Goal: Task Accomplishment & Management: Use online tool/utility

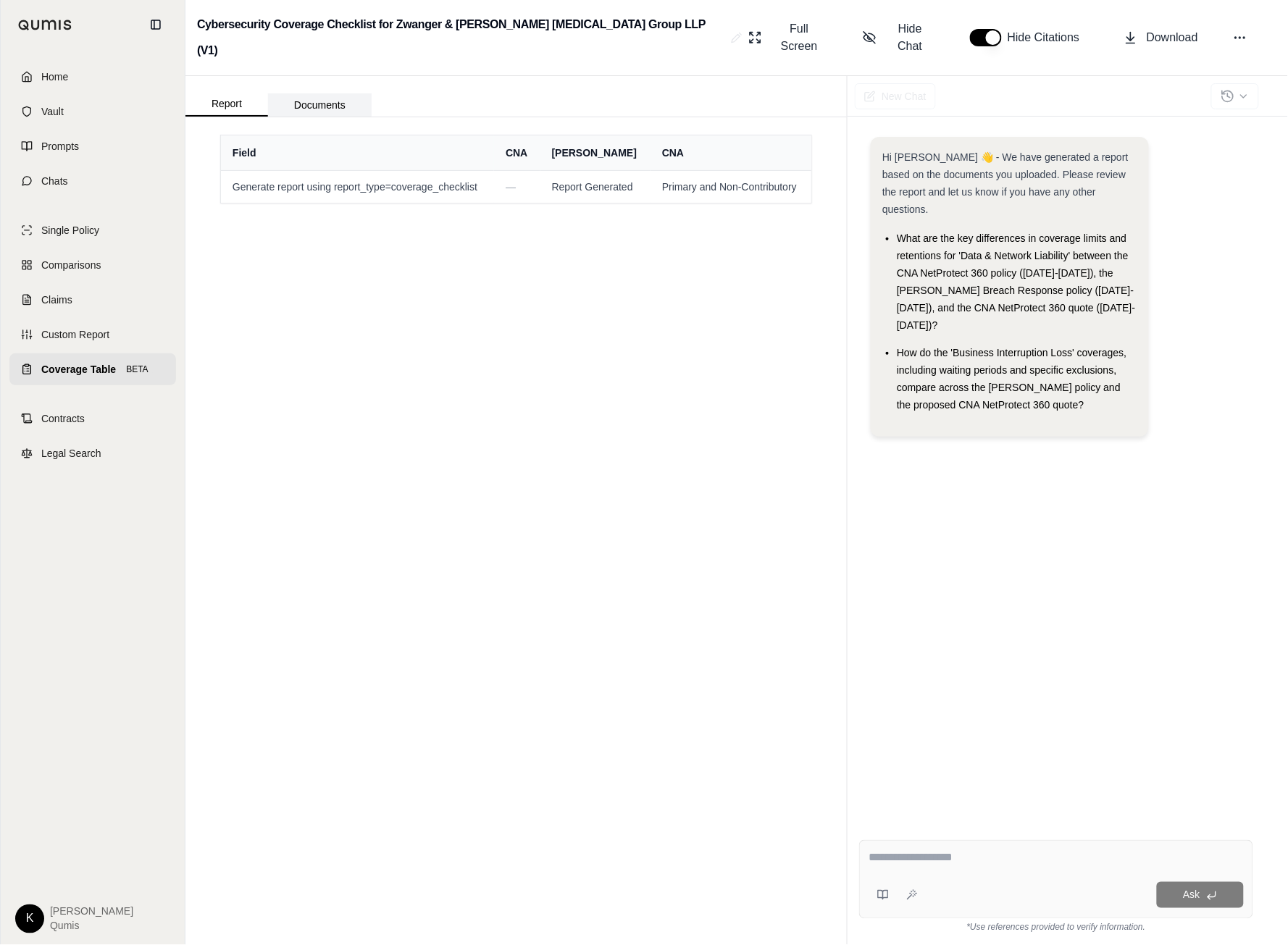
click at [312, 93] on button "Documents" at bounding box center [319, 105] width 104 height 23
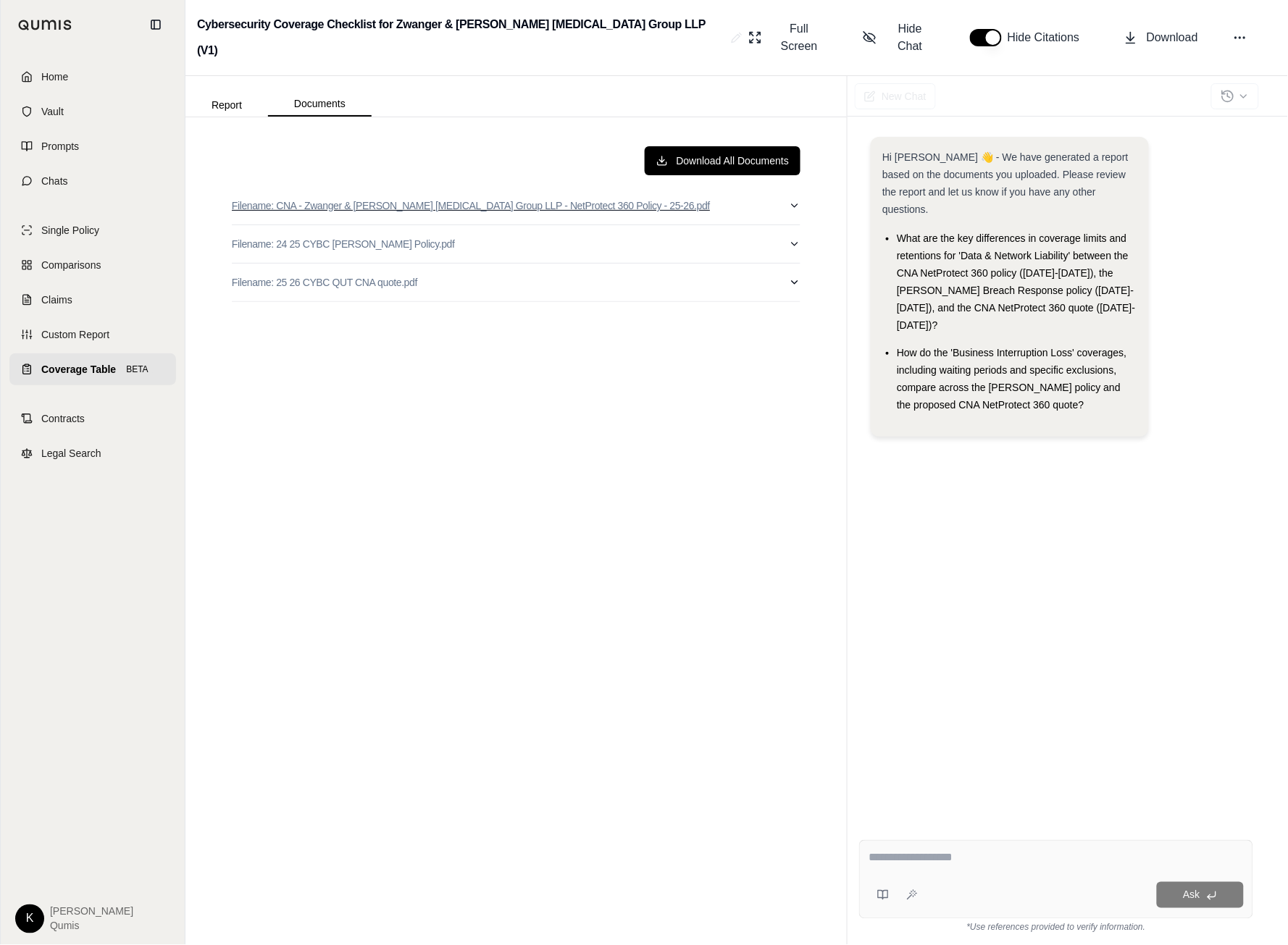
click at [792, 200] on icon "button" at bounding box center [794, 206] width 12 height 12
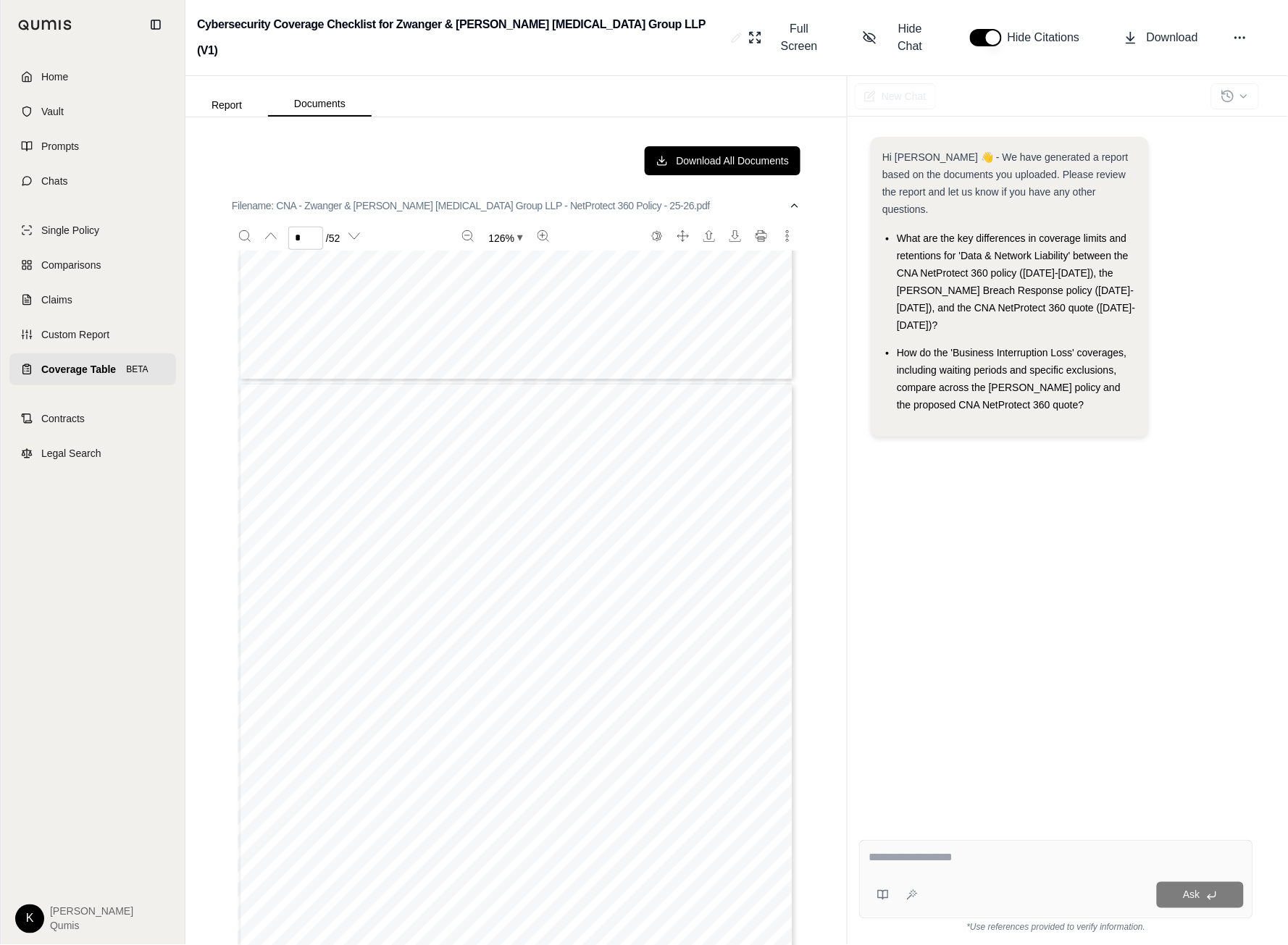
scroll to position [2765, 0]
click at [796, 200] on icon "button" at bounding box center [794, 206] width 12 height 12
type input "*"
click at [787, 225] on button "Filename: 24 25 CYBC [PERSON_NAME] Policy.pdf" at bounding box center [516, 244] width 568 height 37
click at [793, 243] on icon "button" at bounding box center [794, 244] width 5 height 3
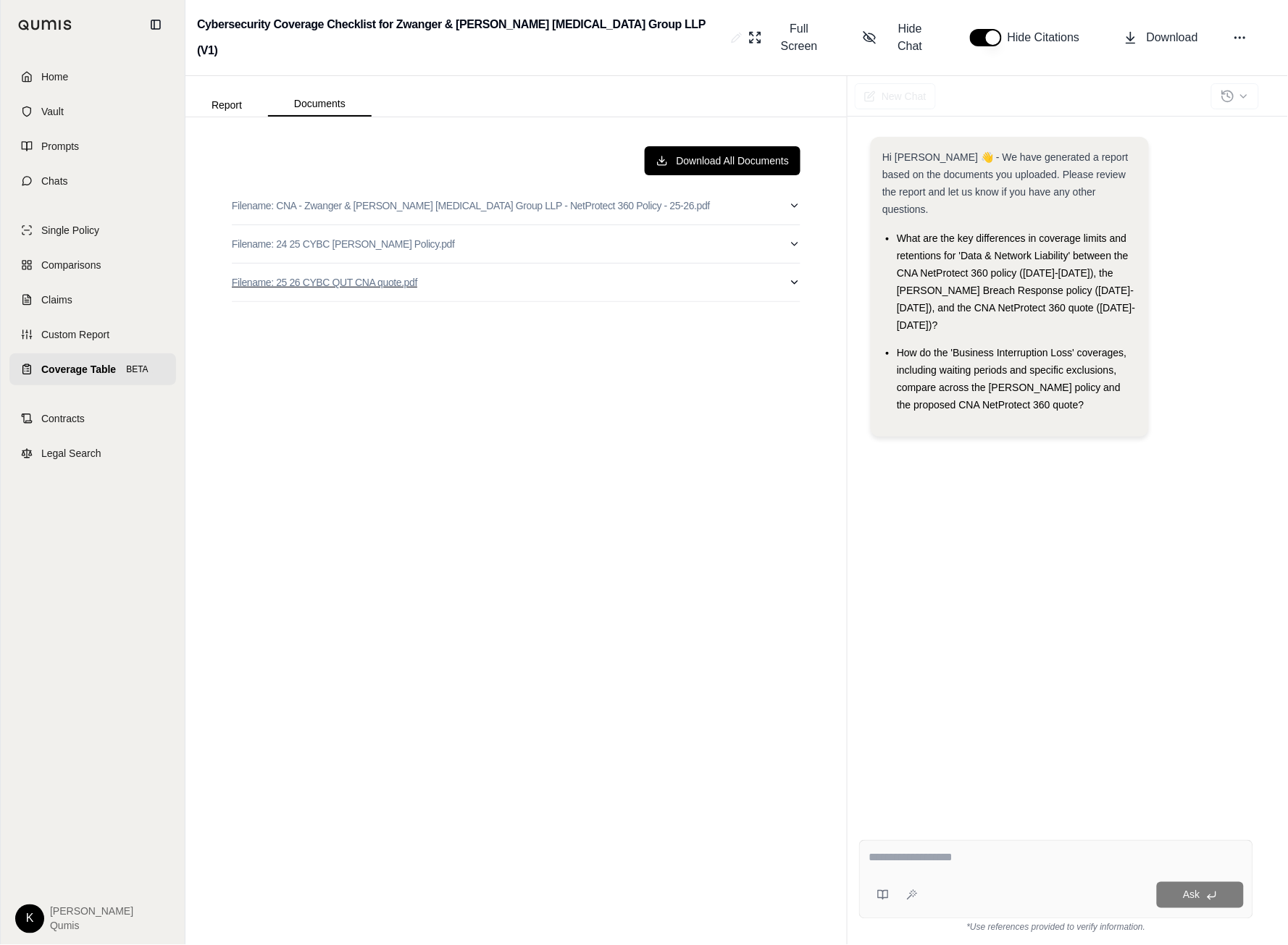
click at [800, 276] on icon "button" at bounding box center [794, 282] width 12 height 12
type input "*"
click at [798, 276] on icon "button" at bounding box center [794, 282] width 12 height 12
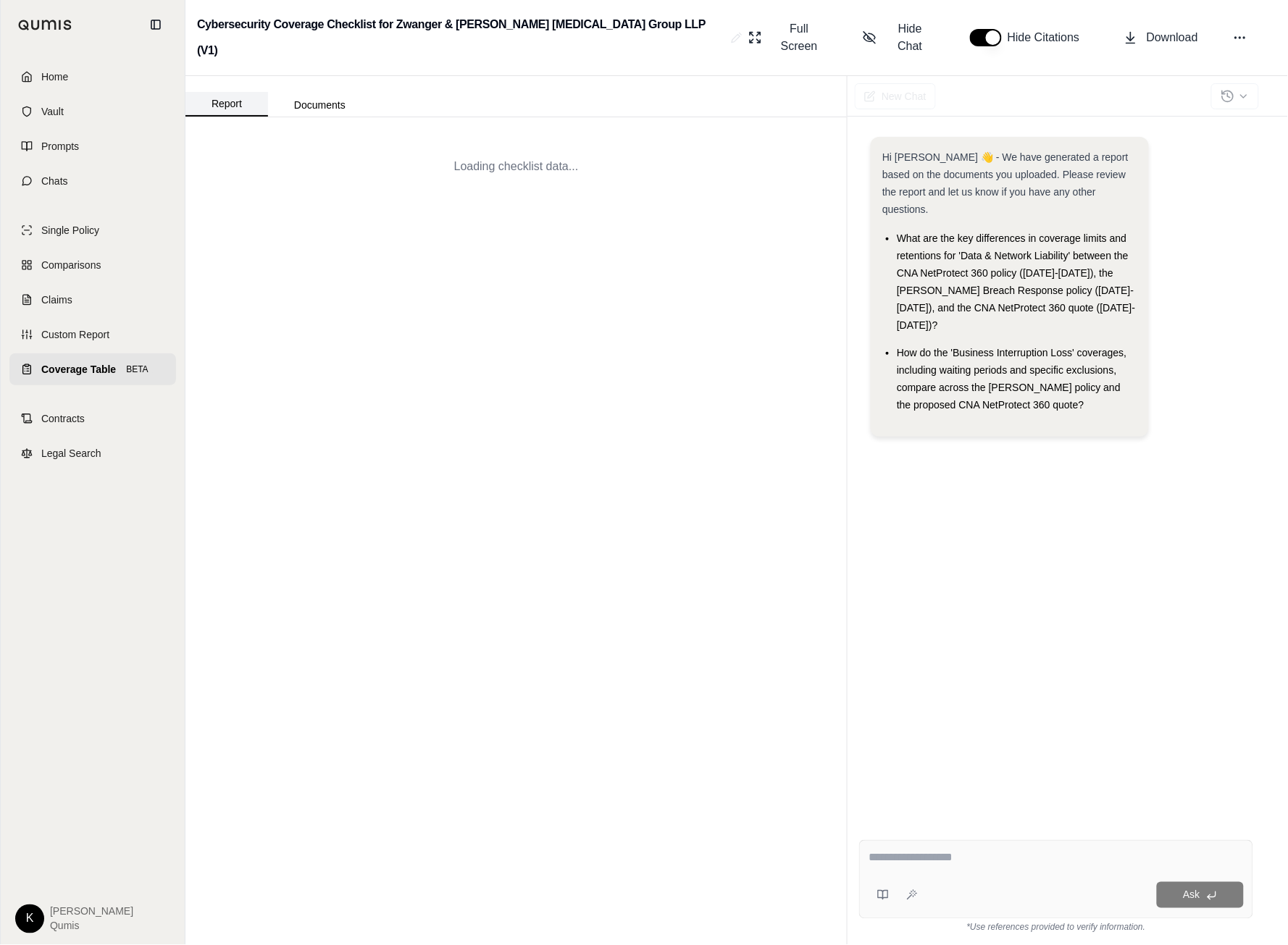
click at [228, 92] on button "Report" at bounding box center [227, 104] width 83 height 25
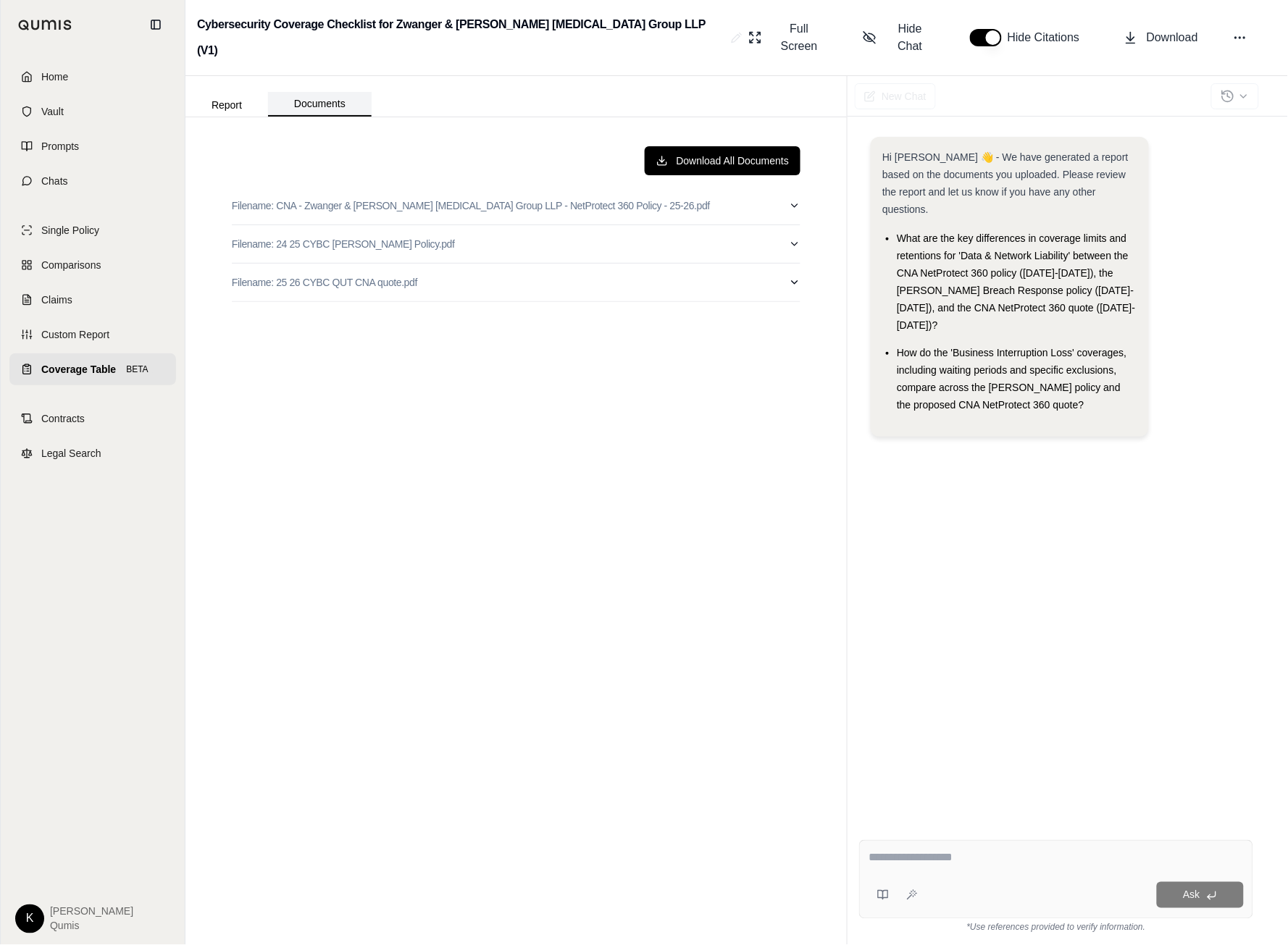
click at [331, 92] on button "Documents" at bounding box center [319, 104] width 104 height 25
click at [797, 200] on icon "button" at bounding box center [794, 206] width 12 height 12
click at [755, 146] on button "Download All Documents" at bounding box center [723, 160] width 157 height 29
drag, startPoint x: 396, startPoint y: 26, endPoint x: 599, endPoint y: 26, distance: 203.0
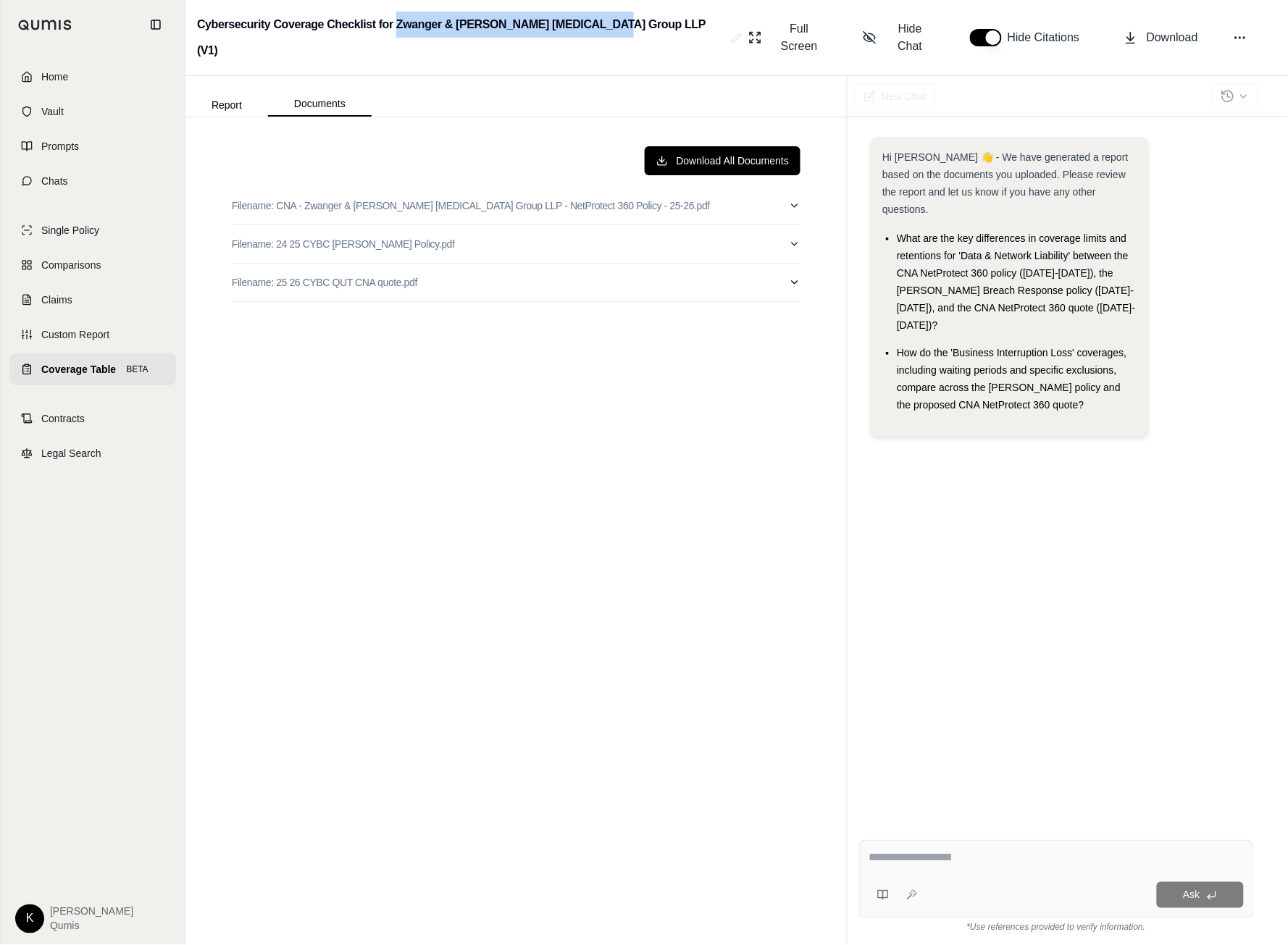
click at [599, 26] on h2 "Cybersecurity Coverage Checklist for Zwanger & [PERSON_NAME] [MEDICAL_DATA] Gro…" at bounding box center [461, 37] width 528 height 52
copy h2 "Zwanger & [PERSON_NAME] [MEDICAL_DATA] Group LLP"
click at [58, 370] on span "Coverage Table" at bounding box center [79, 369] width 75 height 15
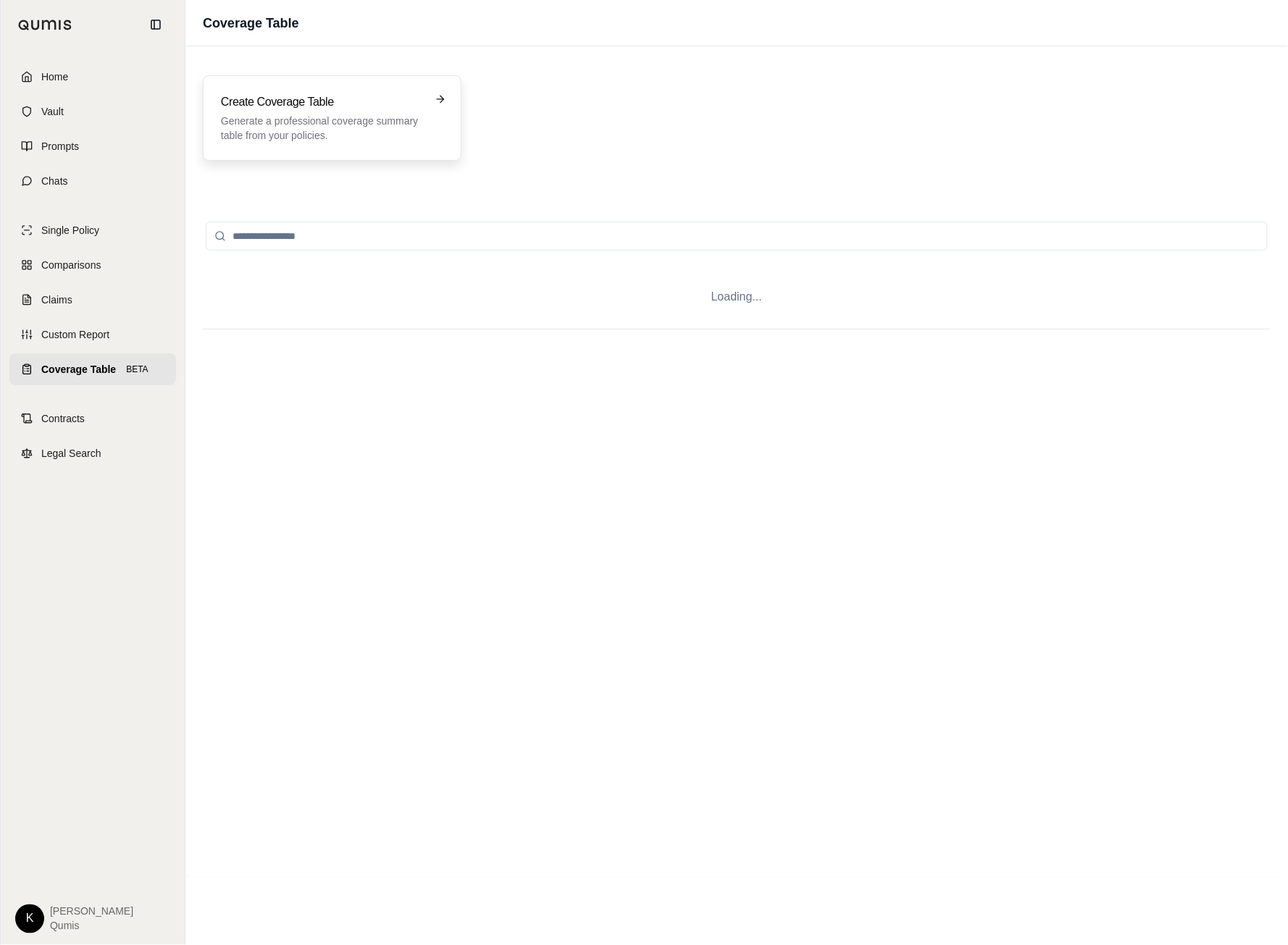
click at [323, 93] on h3 "Create Coverage Table" at bounding box center [322, 102] width 202 height 17
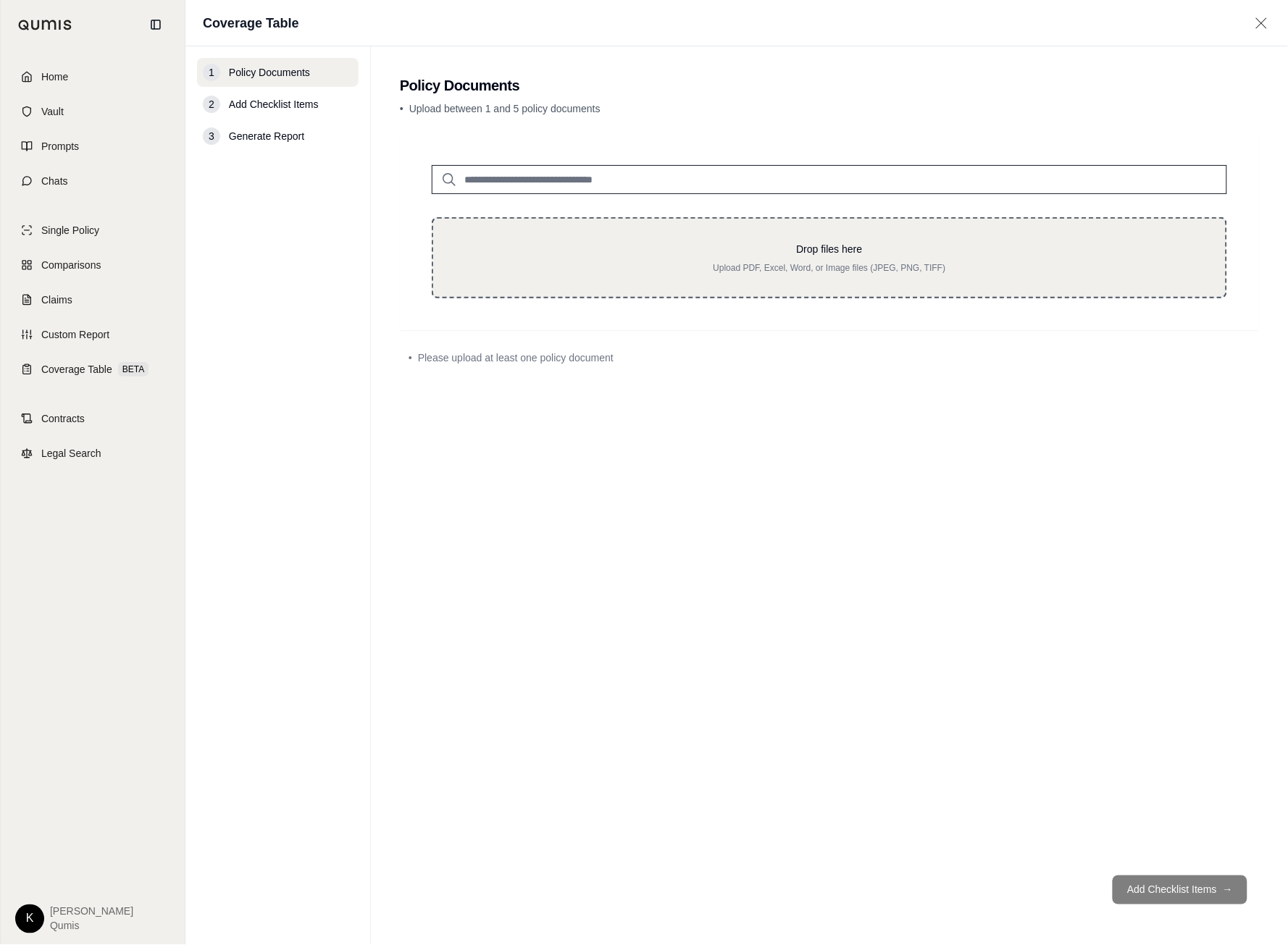
click at [659, 255] on p "Drop files here" at bounding box center [829, 249] width 746 height 15
type input "**********"
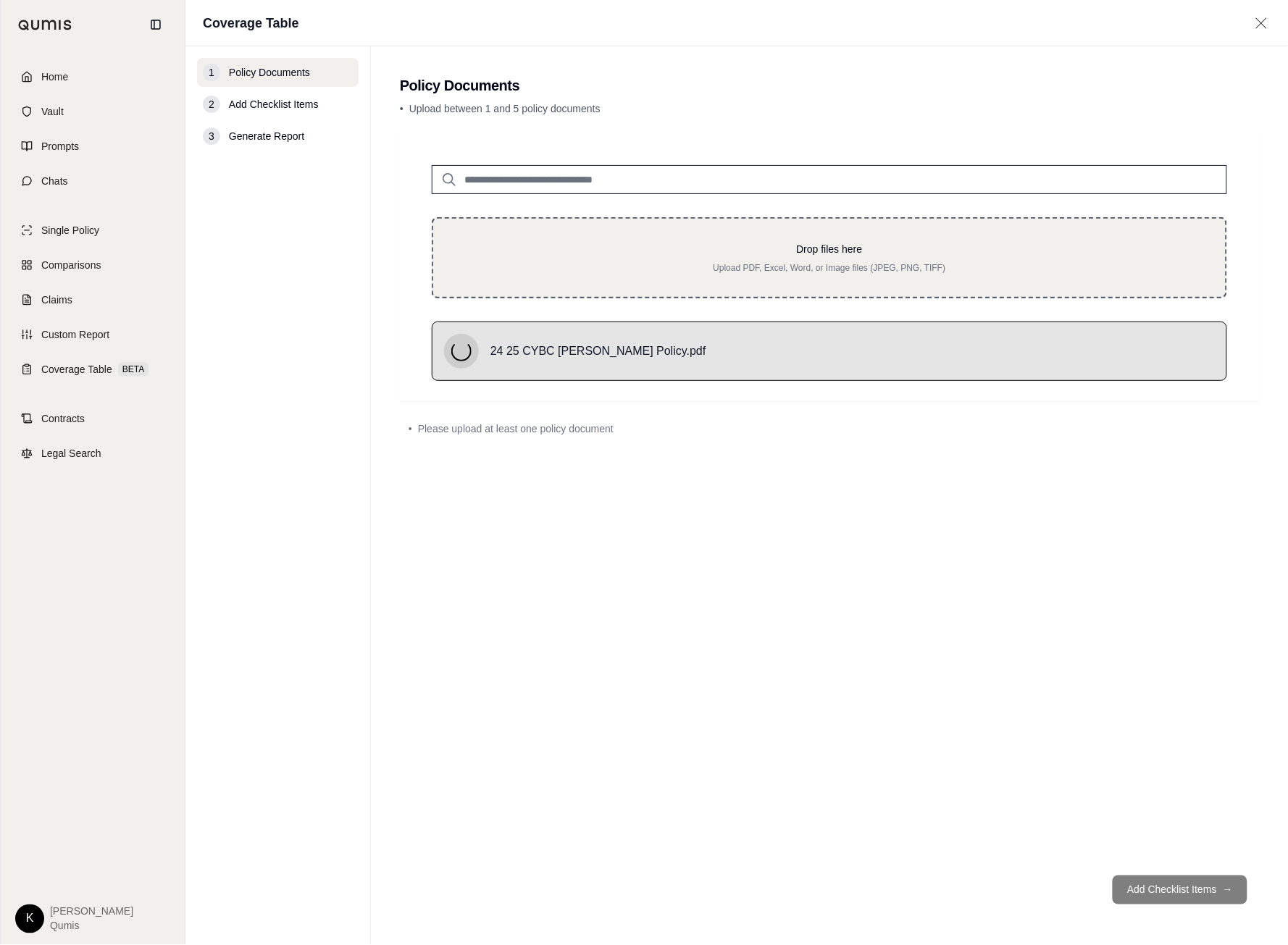
click at [686, 245] on p "Drop files here" at bounding box center [829, 249] width 746 height 15
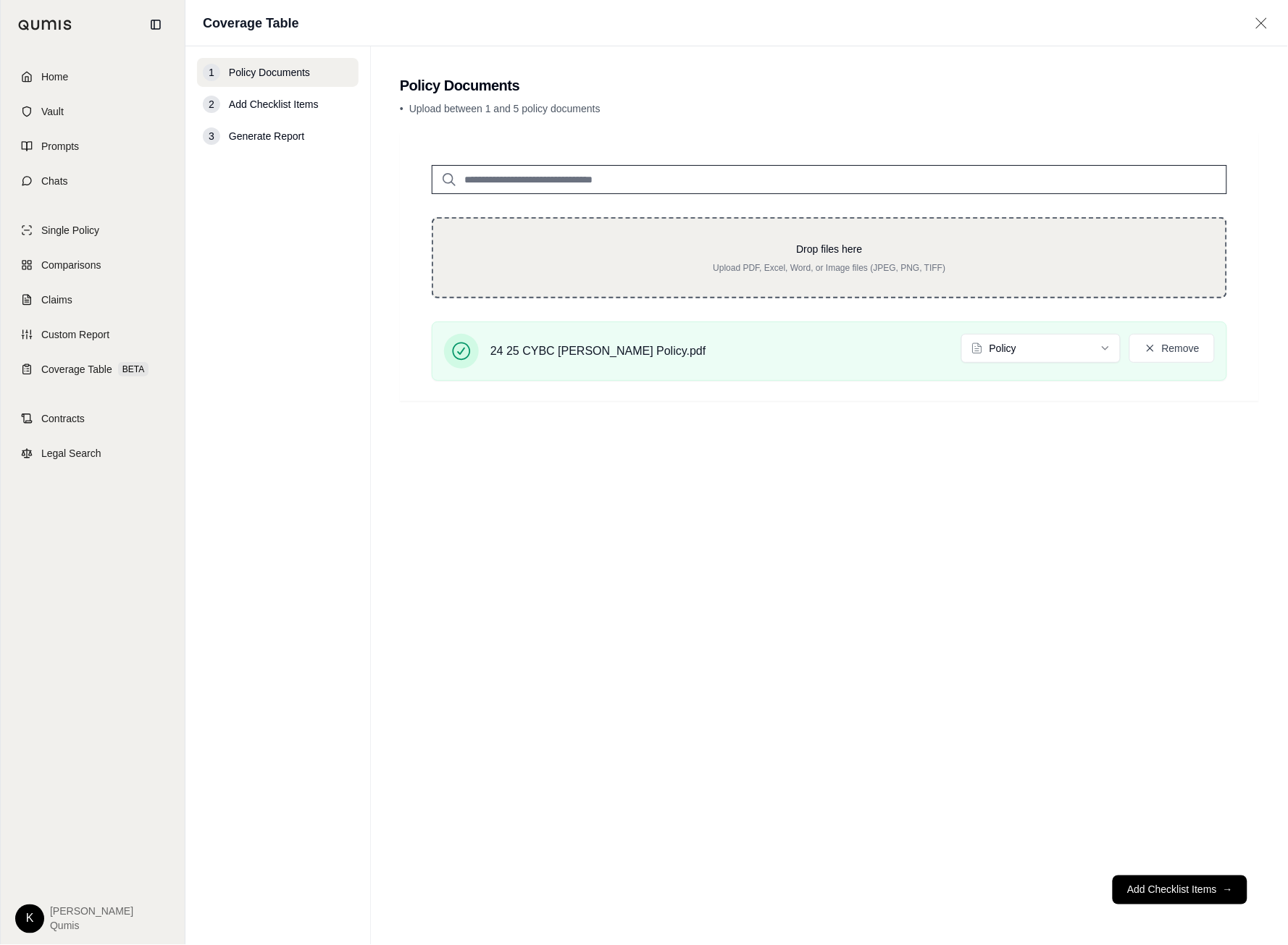
type input "**********"
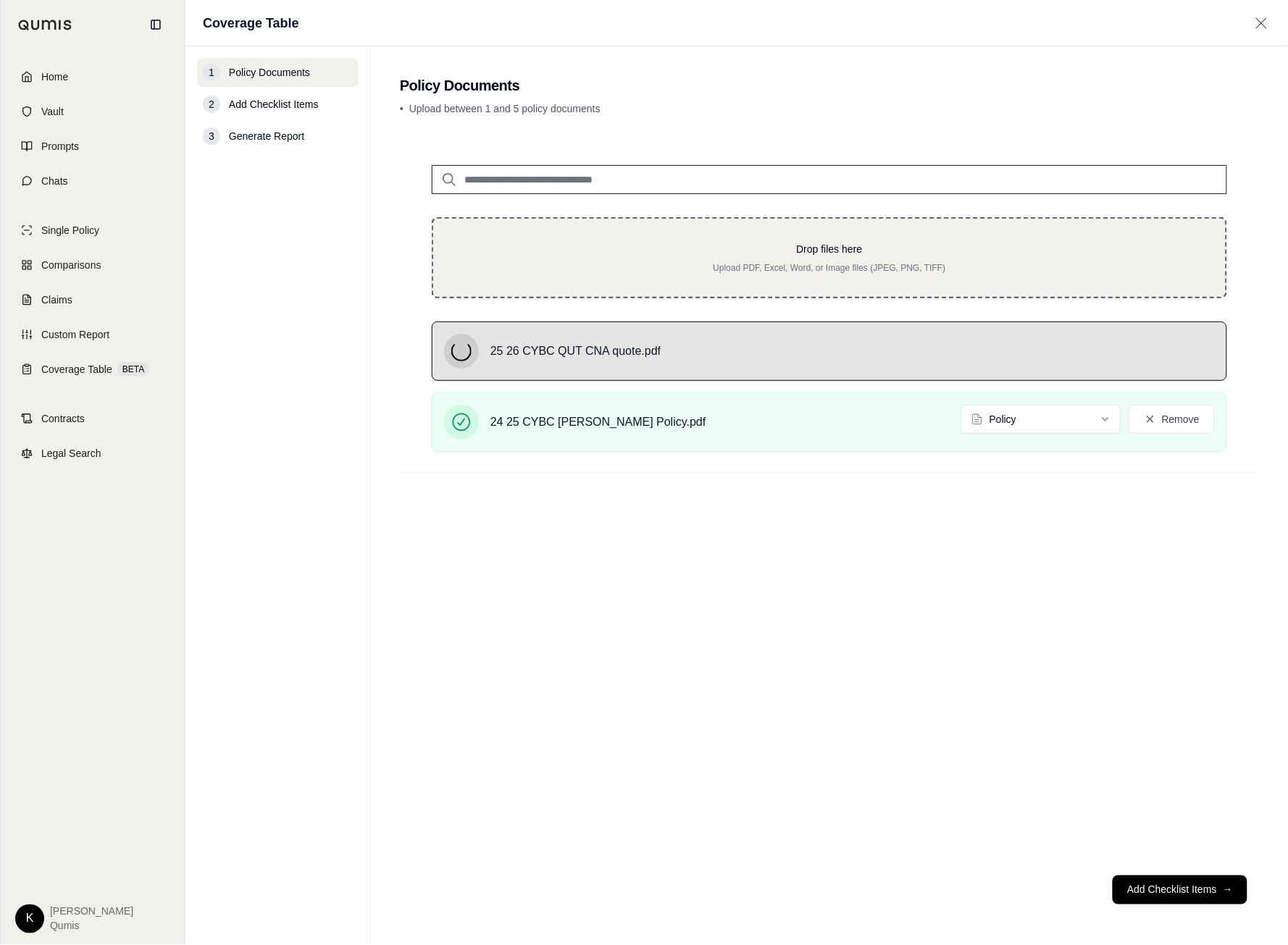
click at [682, 251] on p "Drop files here" at bounding box center [829, 249] width 746 height 15
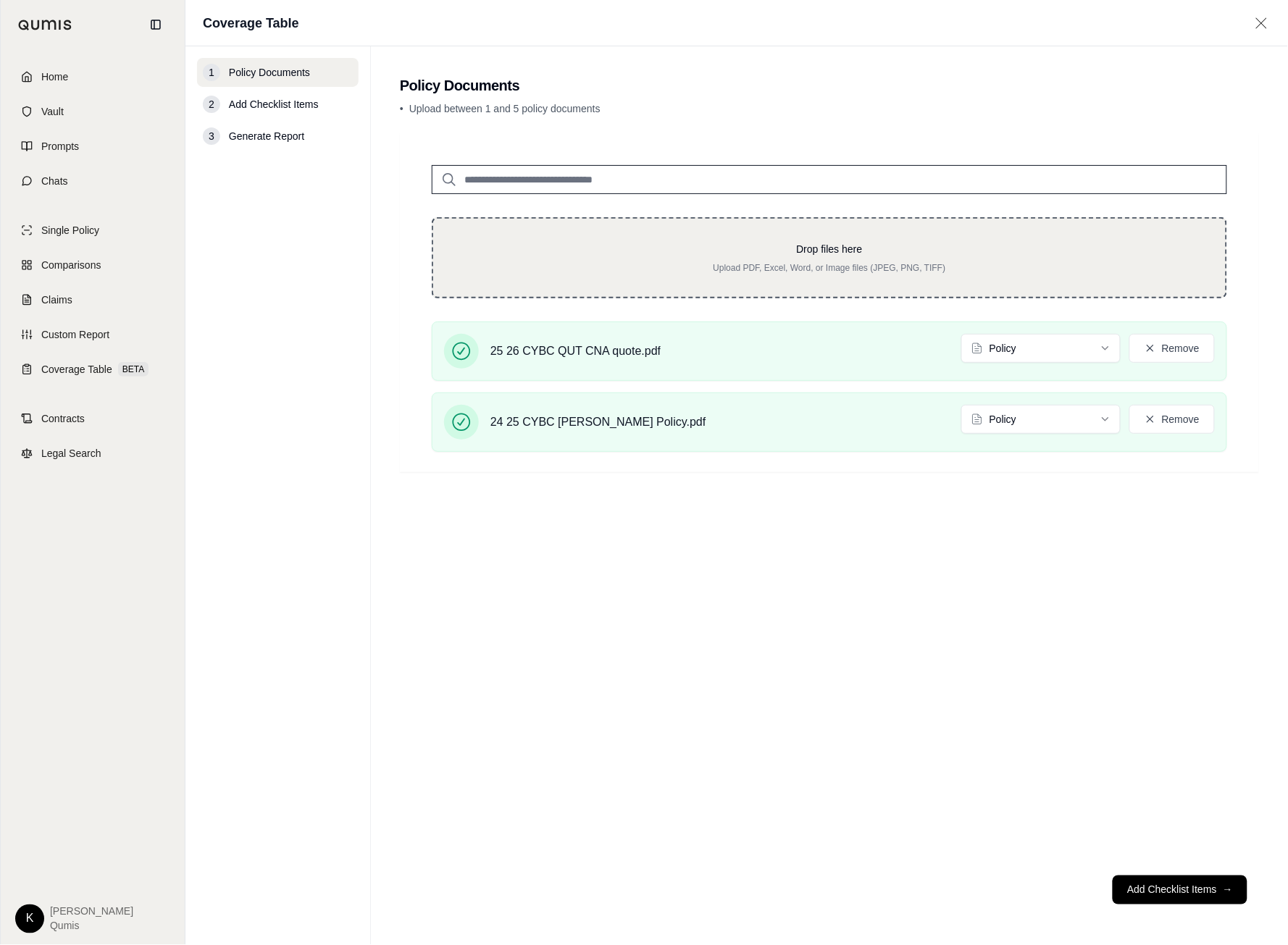
type input "**********"
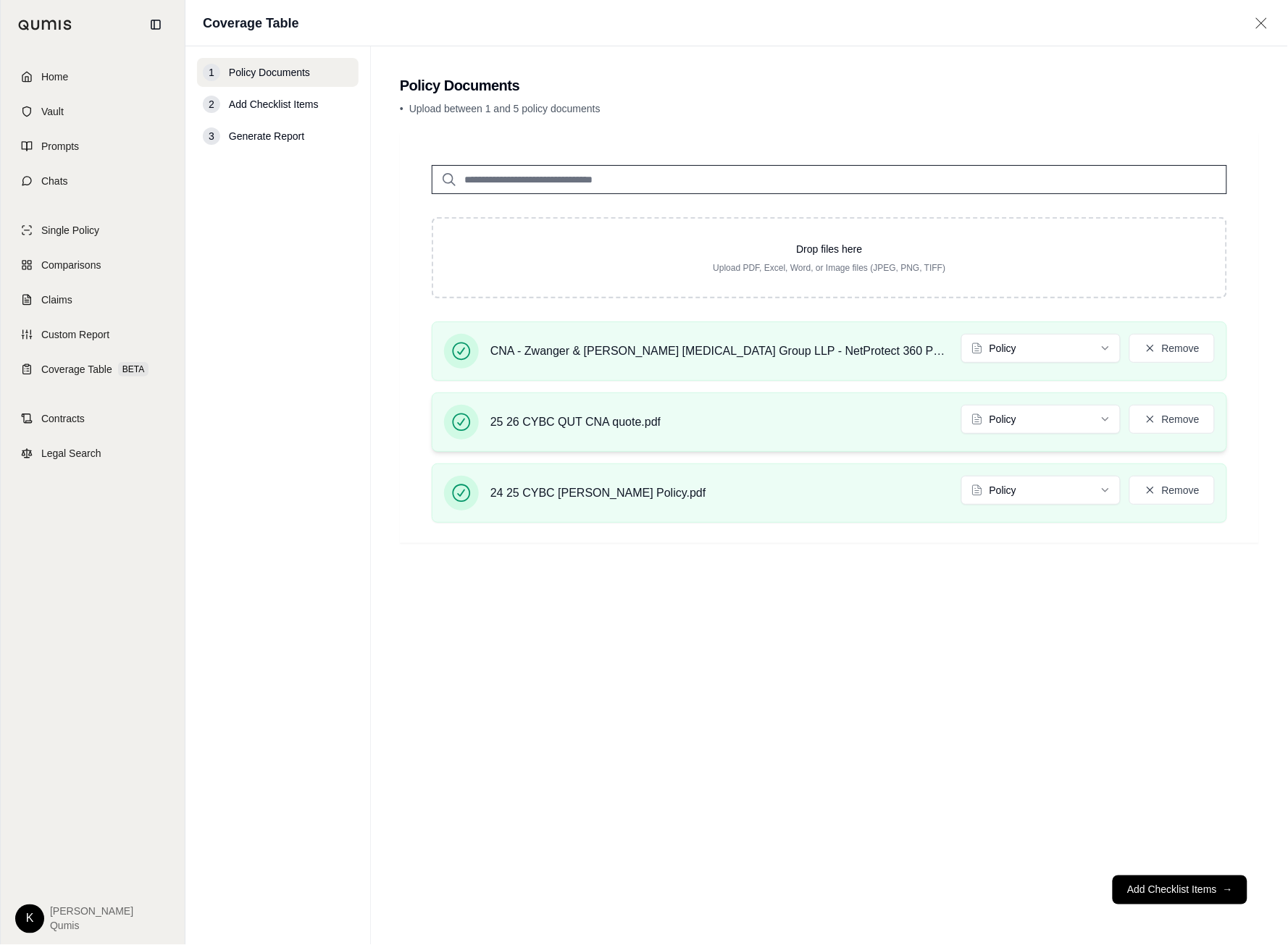
click at [1054, 433] on div "25 26 CYBC QUT CNA quote.pdf Policy Remove" at bounding box center [829, 422] width 771 height 35
click at [1057, 425] on html "Home Vault Prompts Chats Single Policy Comparisons Claims Custom Report Coverag…" at bounding box center [644, 472] width 1288 height 945
click at [1195, 891] on button "Add Checklist Items →" at bounding box center [1180, 890] width 135 height 29
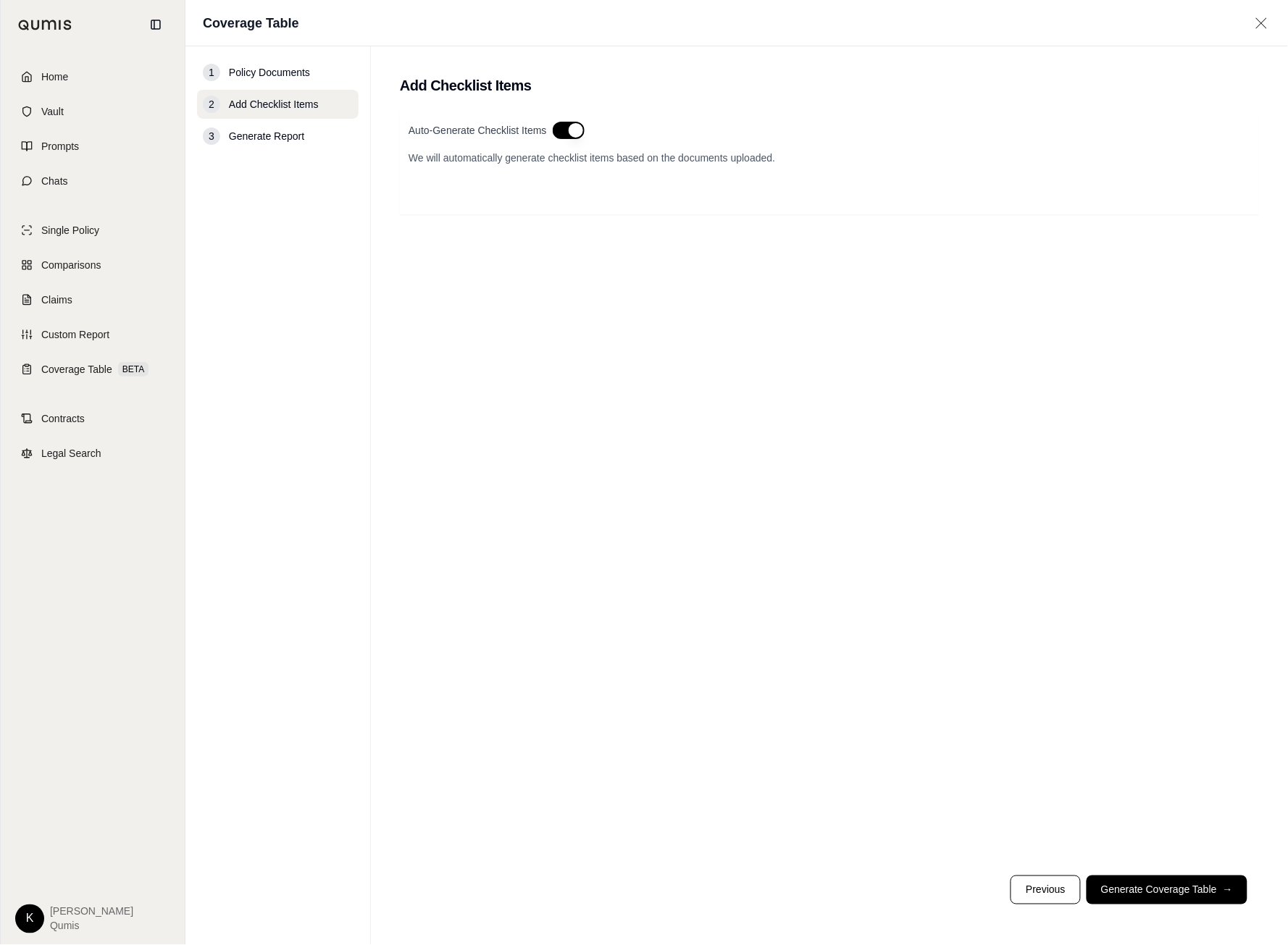
click at [571, 139] on button "button" at bounding box center [568, 130] width 32 height 17
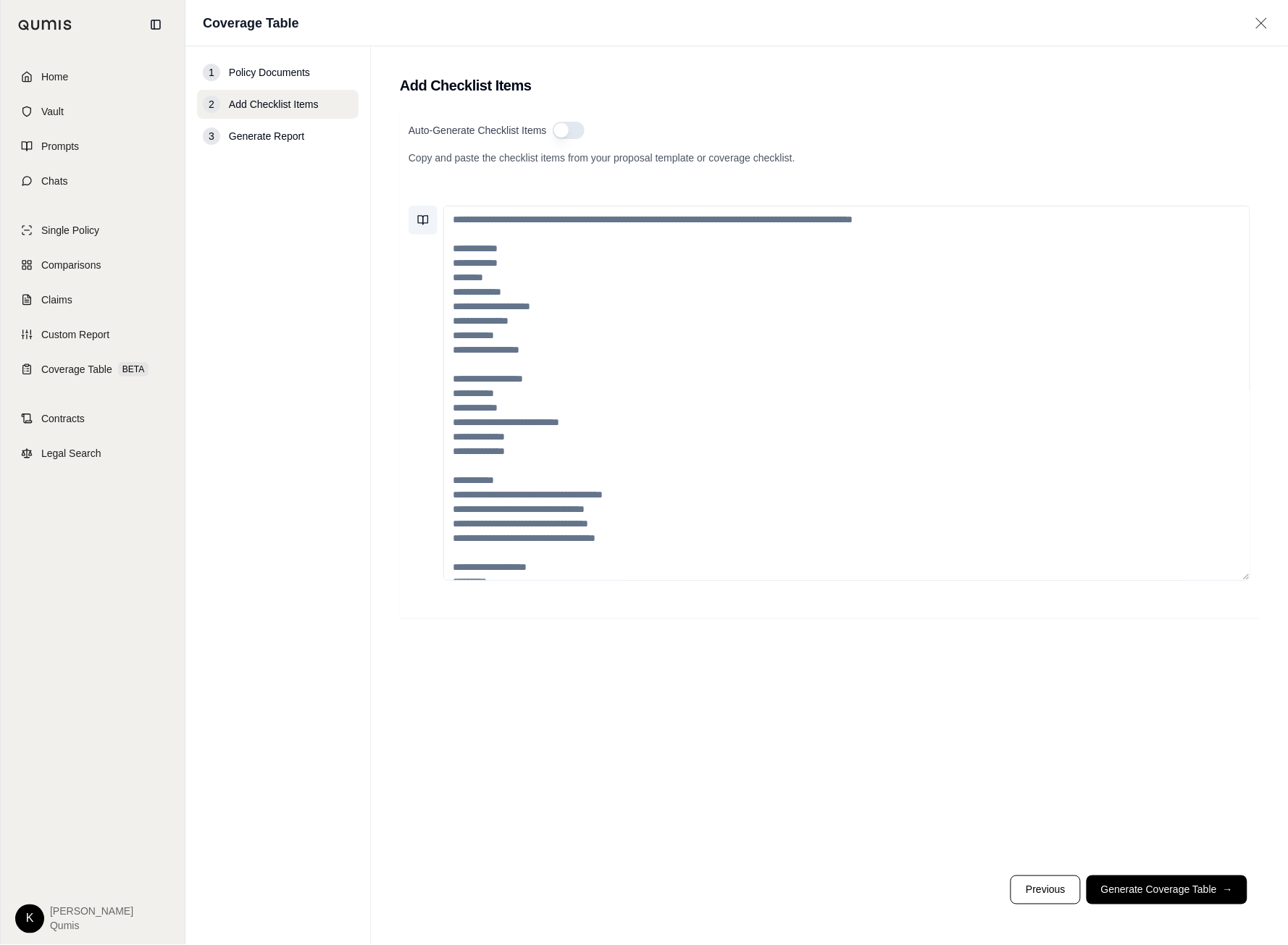
click at [424, 223] on icon at bounding box center [423, 220] width 12 height 12
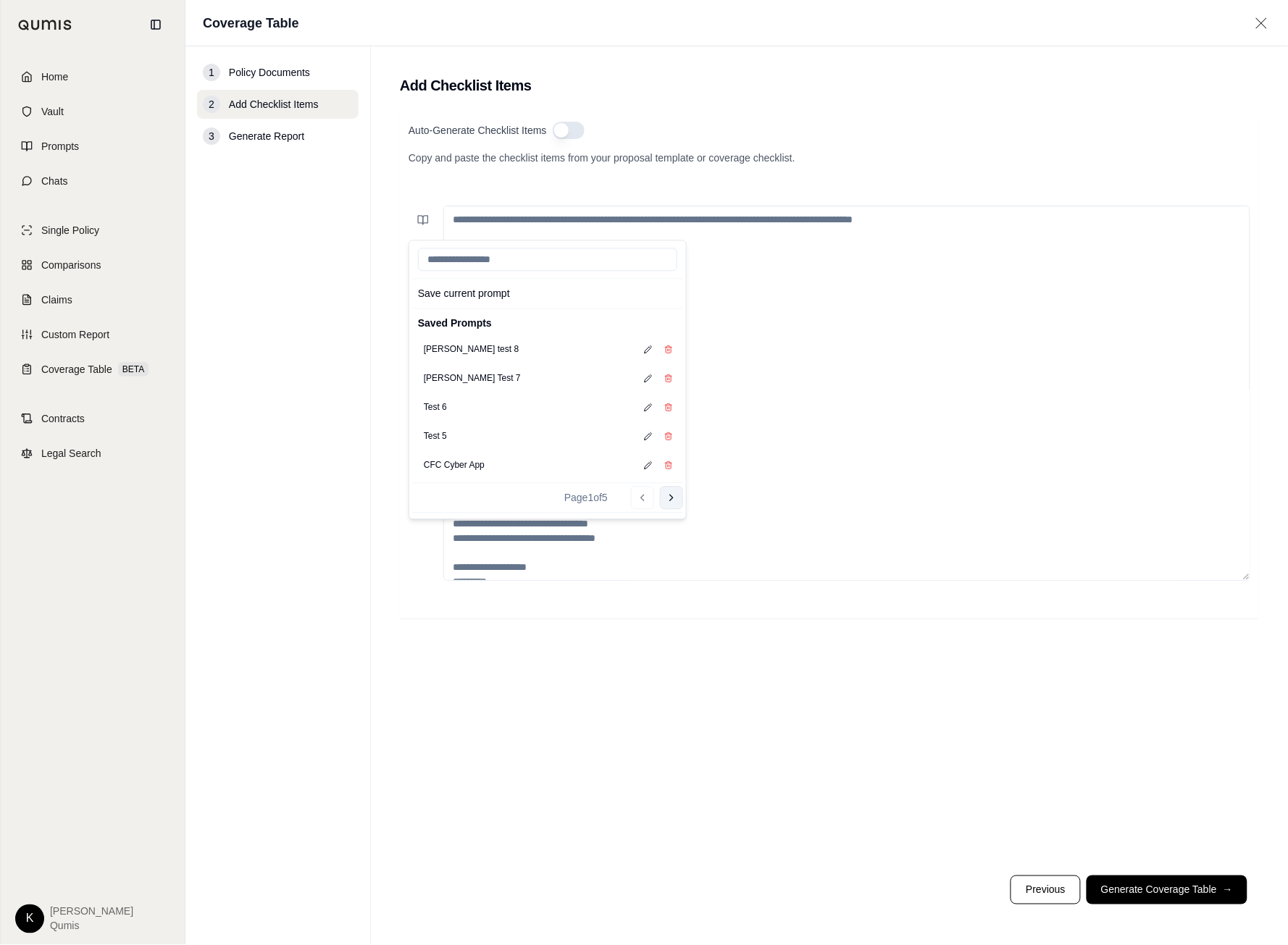
click at [674, 507] on button "Go to next page" at bounding box center [672, 498] width 23 height 23
click at [675, 501] on icon at bounding box center [671, 498] width 12 height 12
click at [488, 372] on button "Cyber Checklist" at bounding box center [454, 379] width 72 height 20
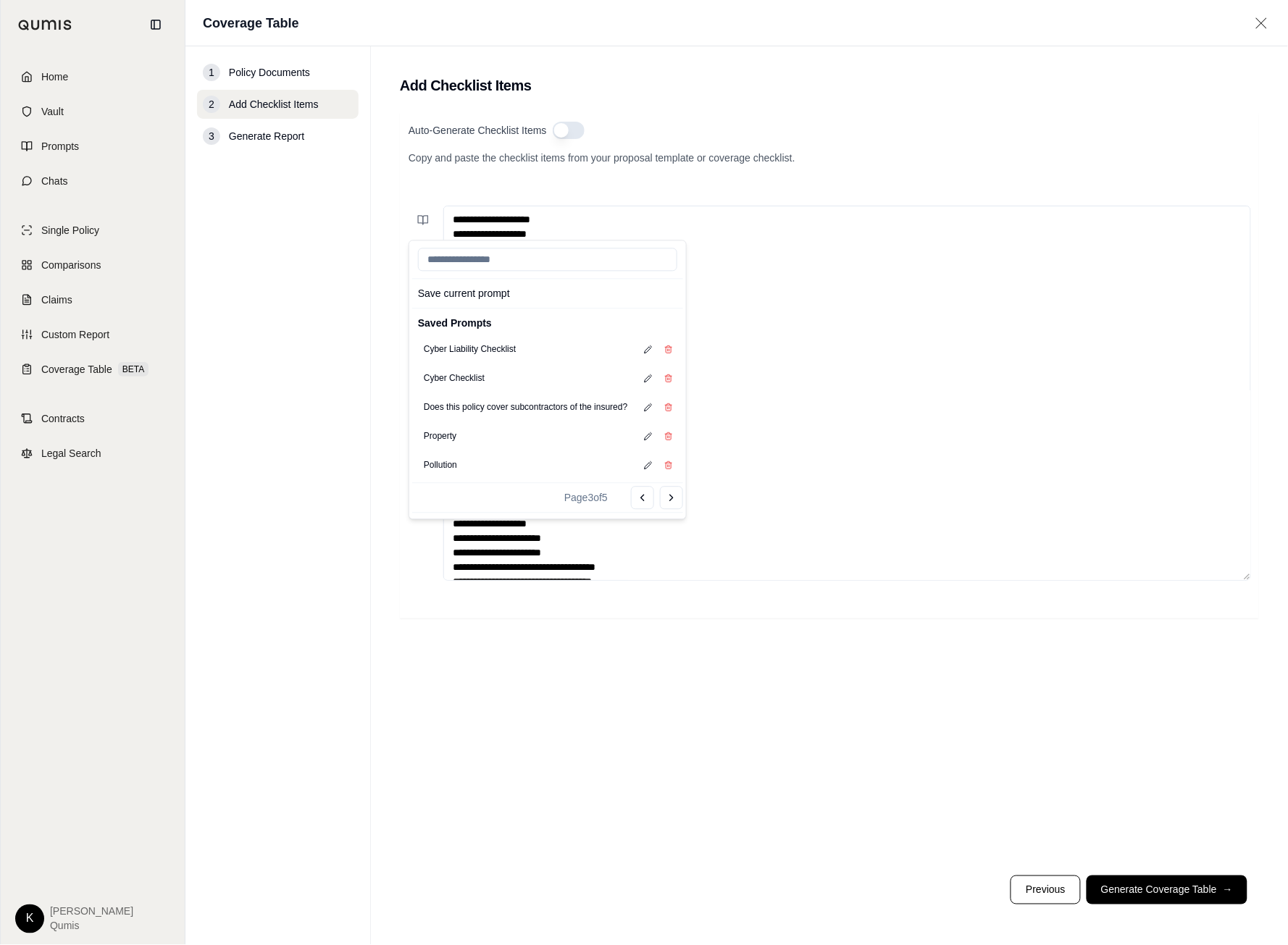
click at [801, 732] on div "Auto-Generate Checklist Items Copy and paste the checklist items from your prop…" at bounding box center [829, 488] width 859 height 751
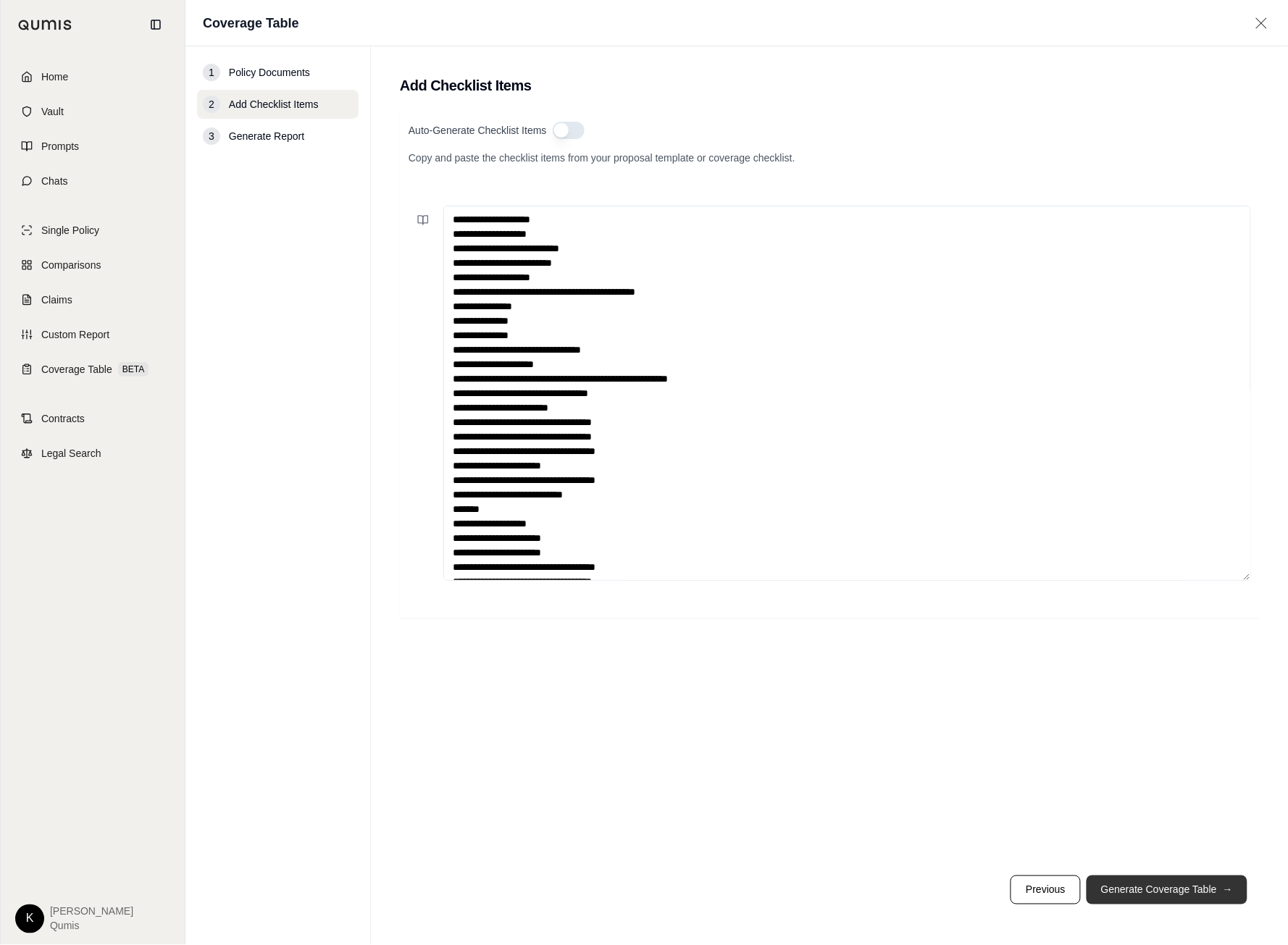
click at [1156, 889] on button "Generate Coverage Table →" at bounding box center [1167, 890] width 161 height 29
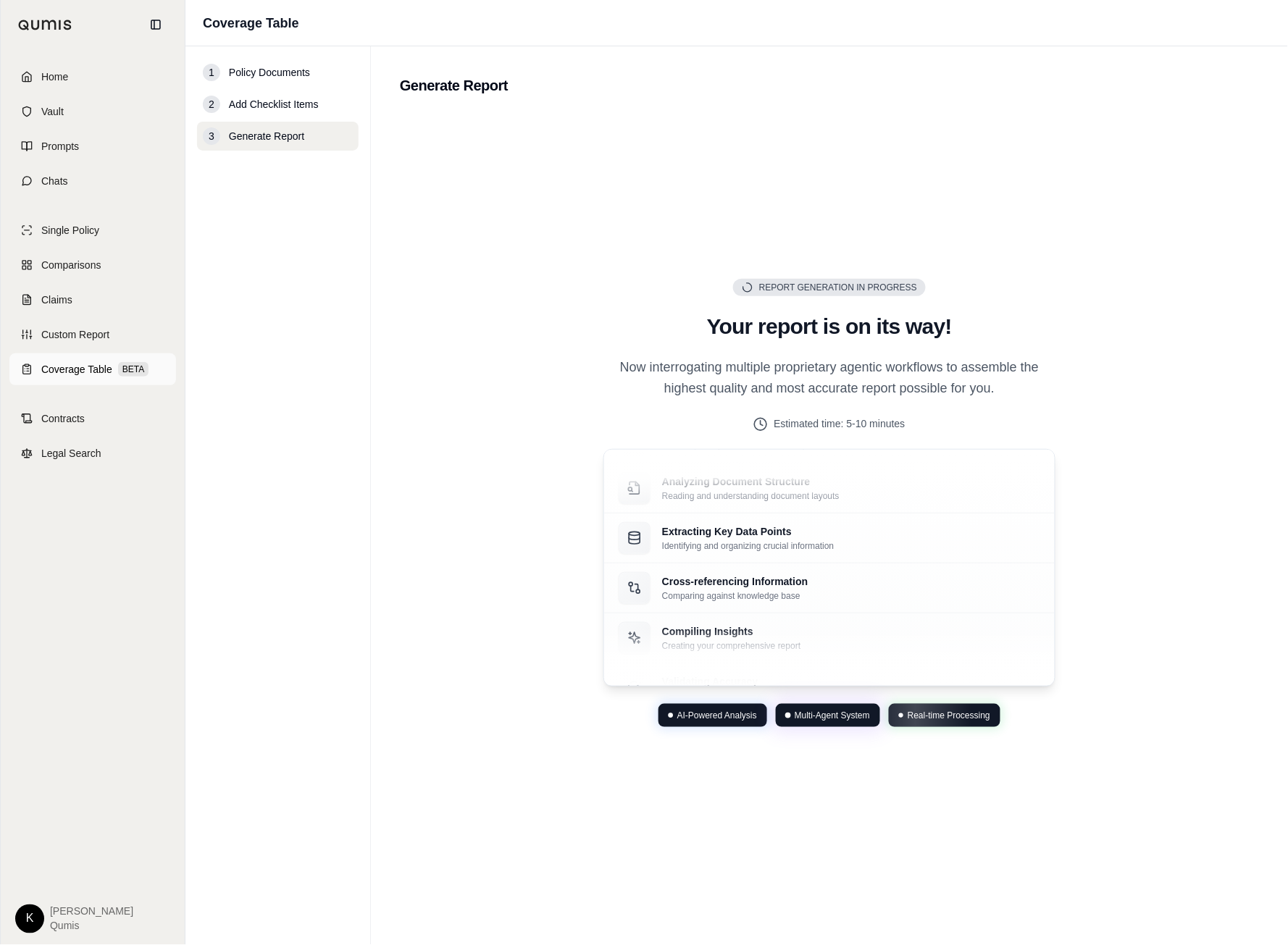
click at [46, 374] on span "Coverage Table" at bounding box center [76, 369] width 71 height 15
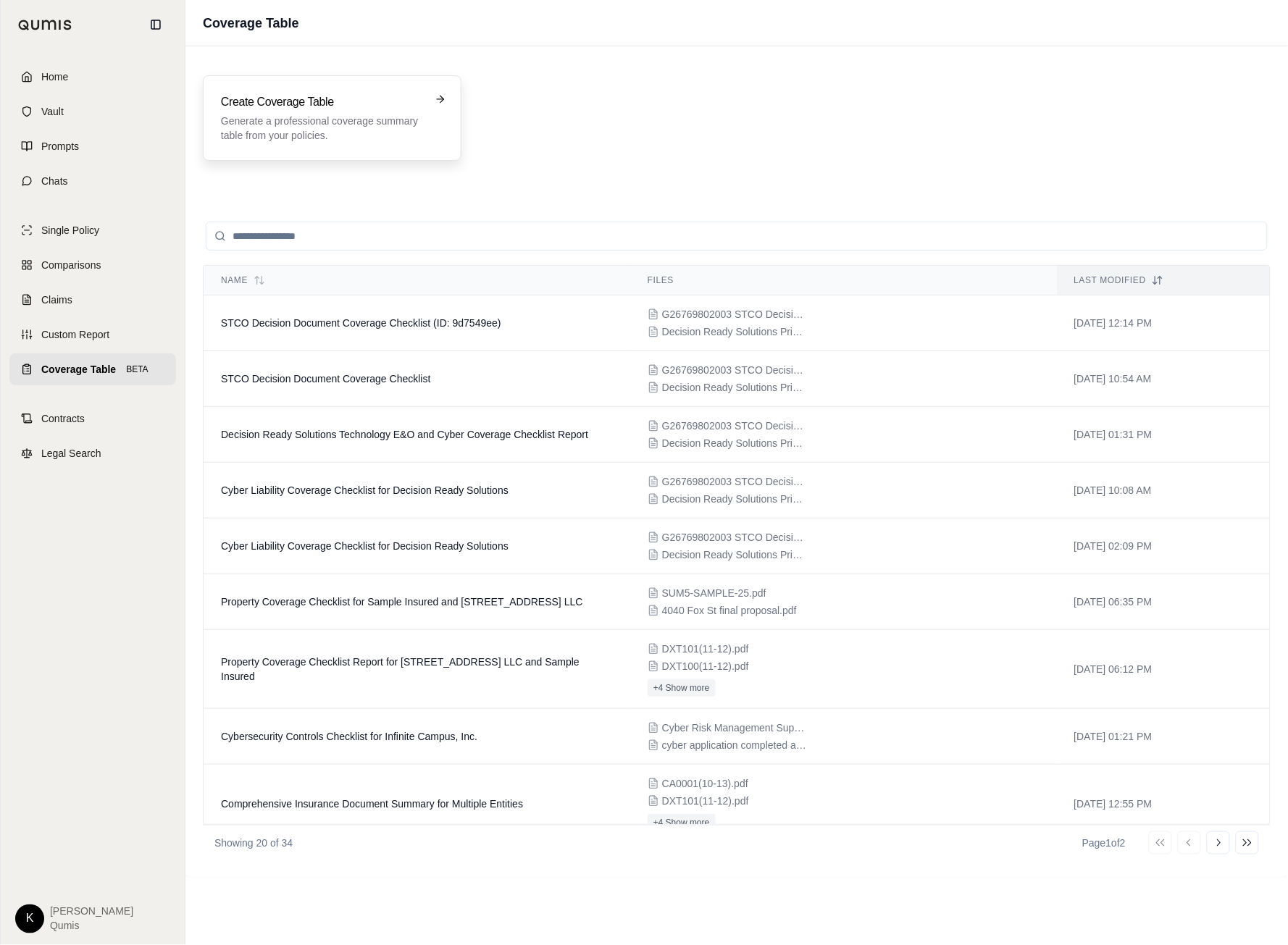
click at [327, 127] on p "Generate a professional coverage summary table from your policies." at bounding box center [322, 128] width 202 height 29
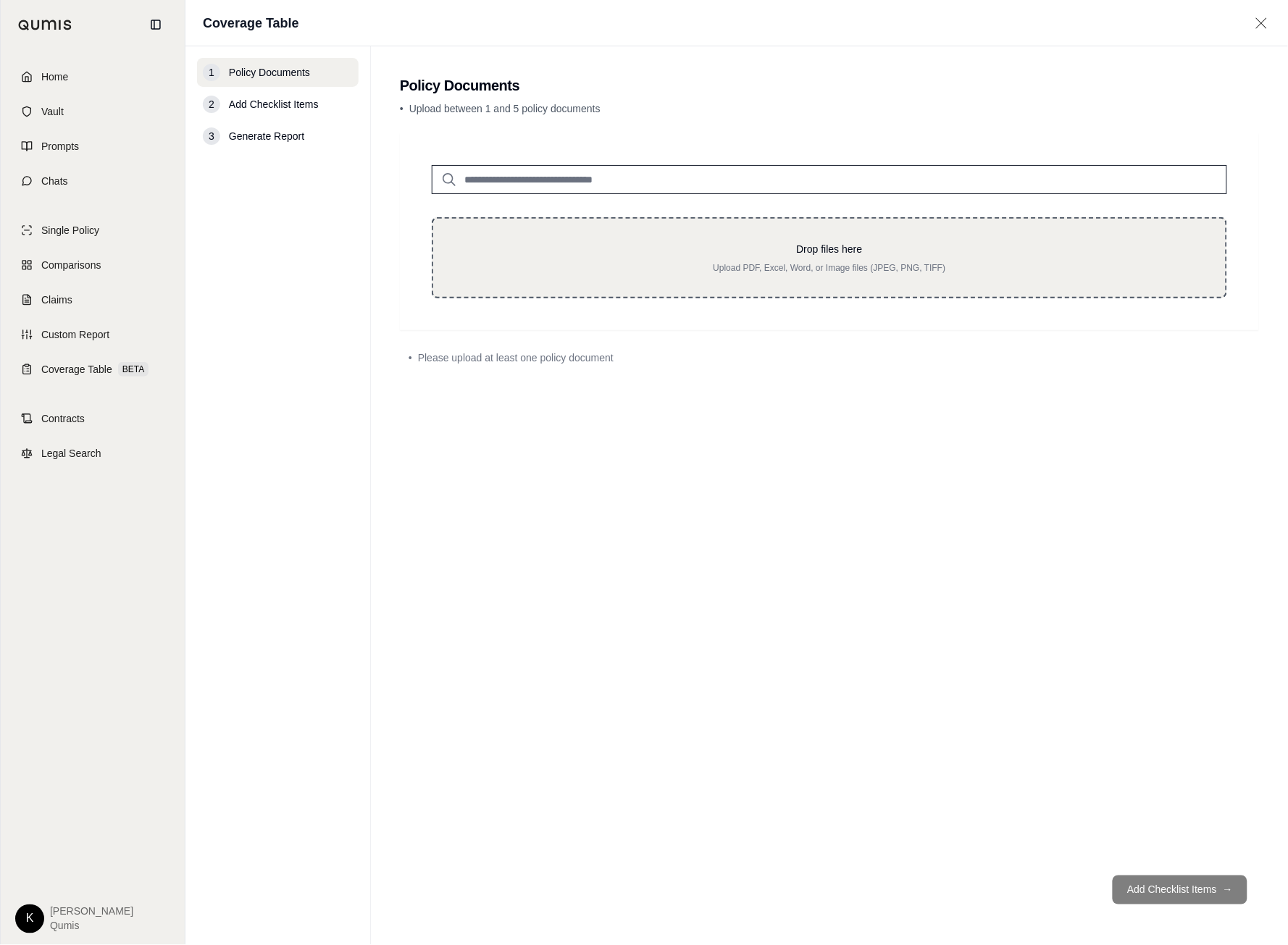
click at [751, 260] on div "Drop files here Upload PDF, Excel, Word, or Image files (JPEG, PNG, TIFF)" at bounding box center [829, 258] width 746 height 32
type input "**********"
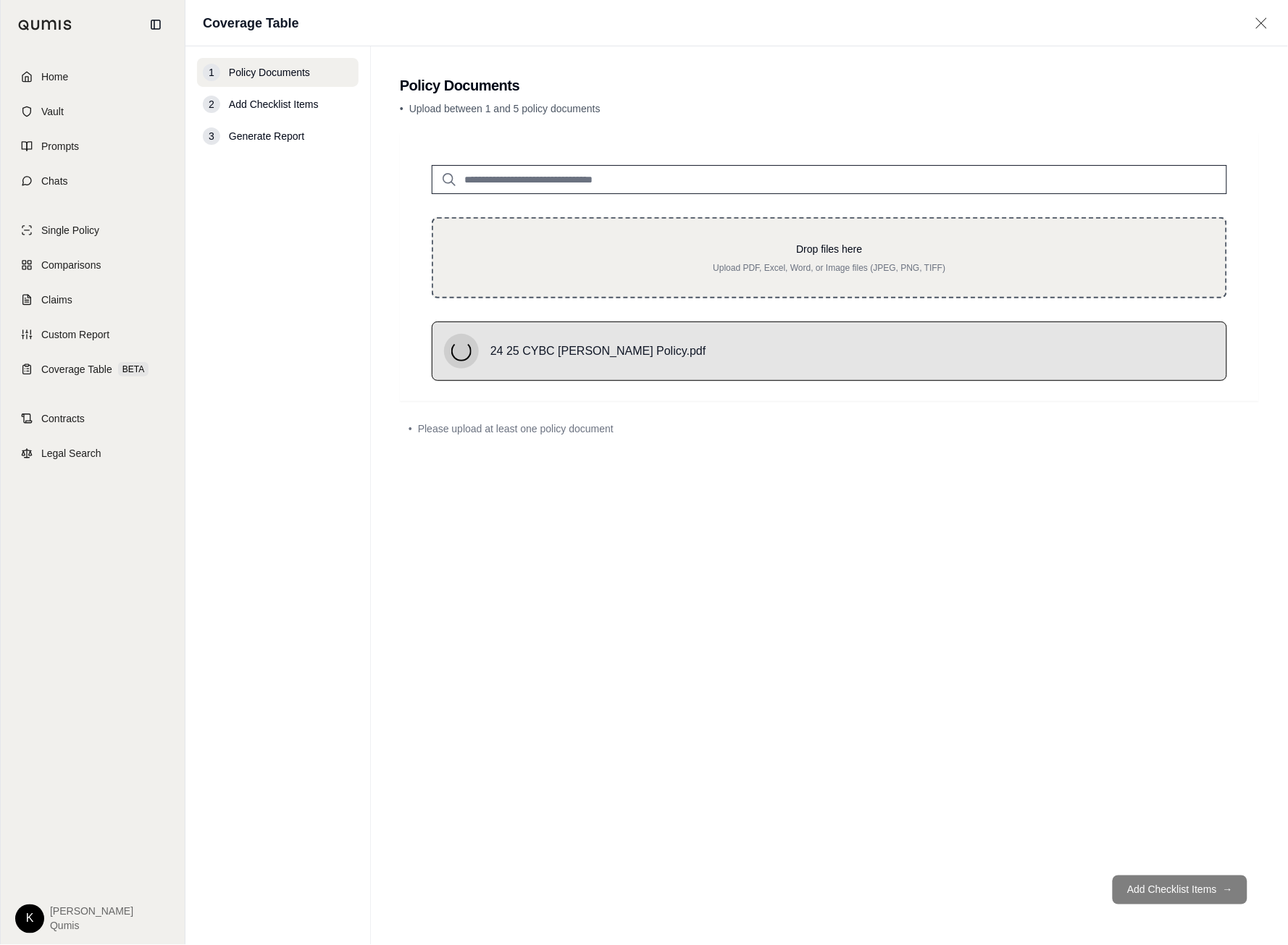
click at [622, 248] on p "Drop files here" at bounding box center [829, 249] width 746 height 15
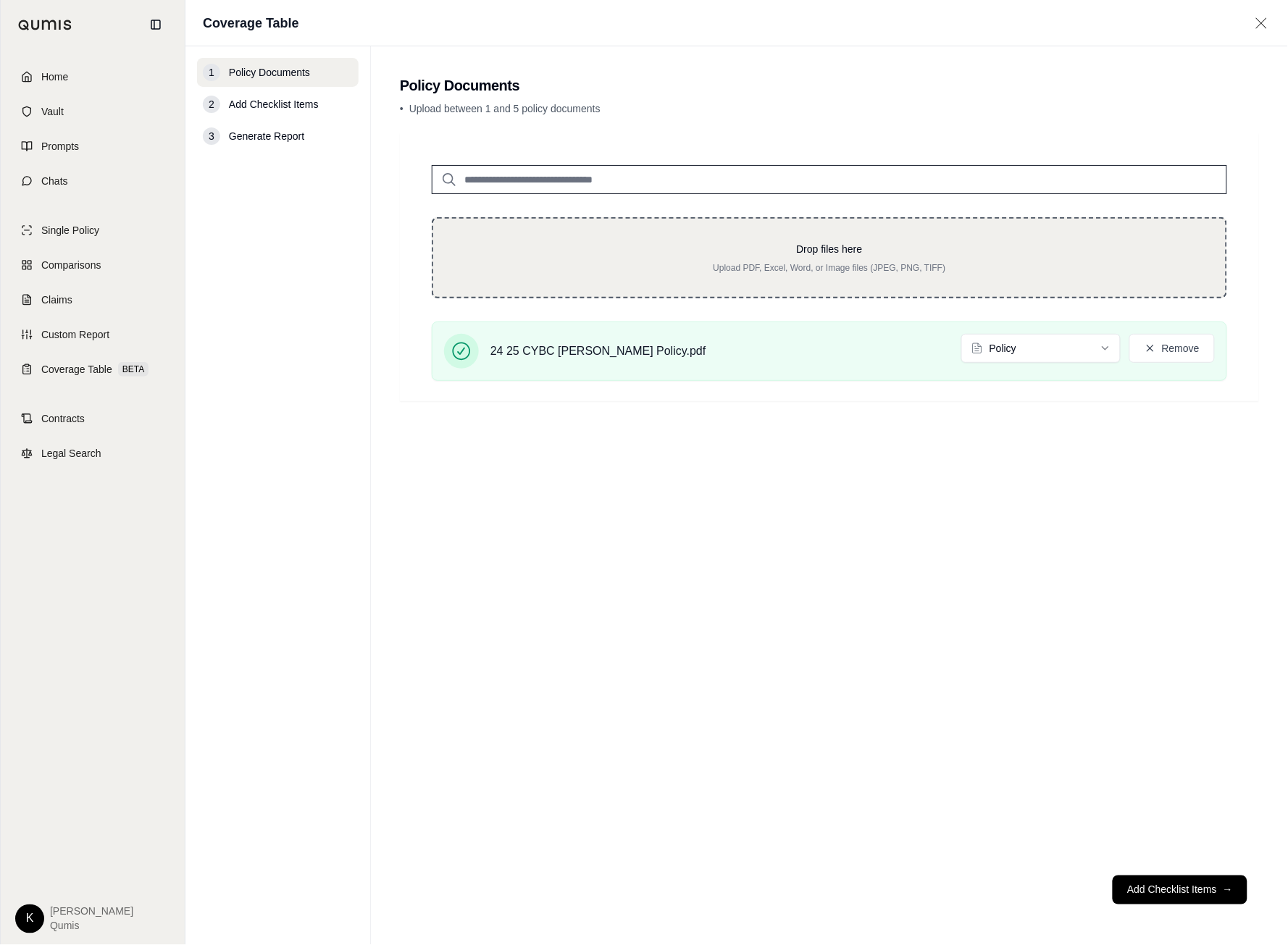
type input "**********"
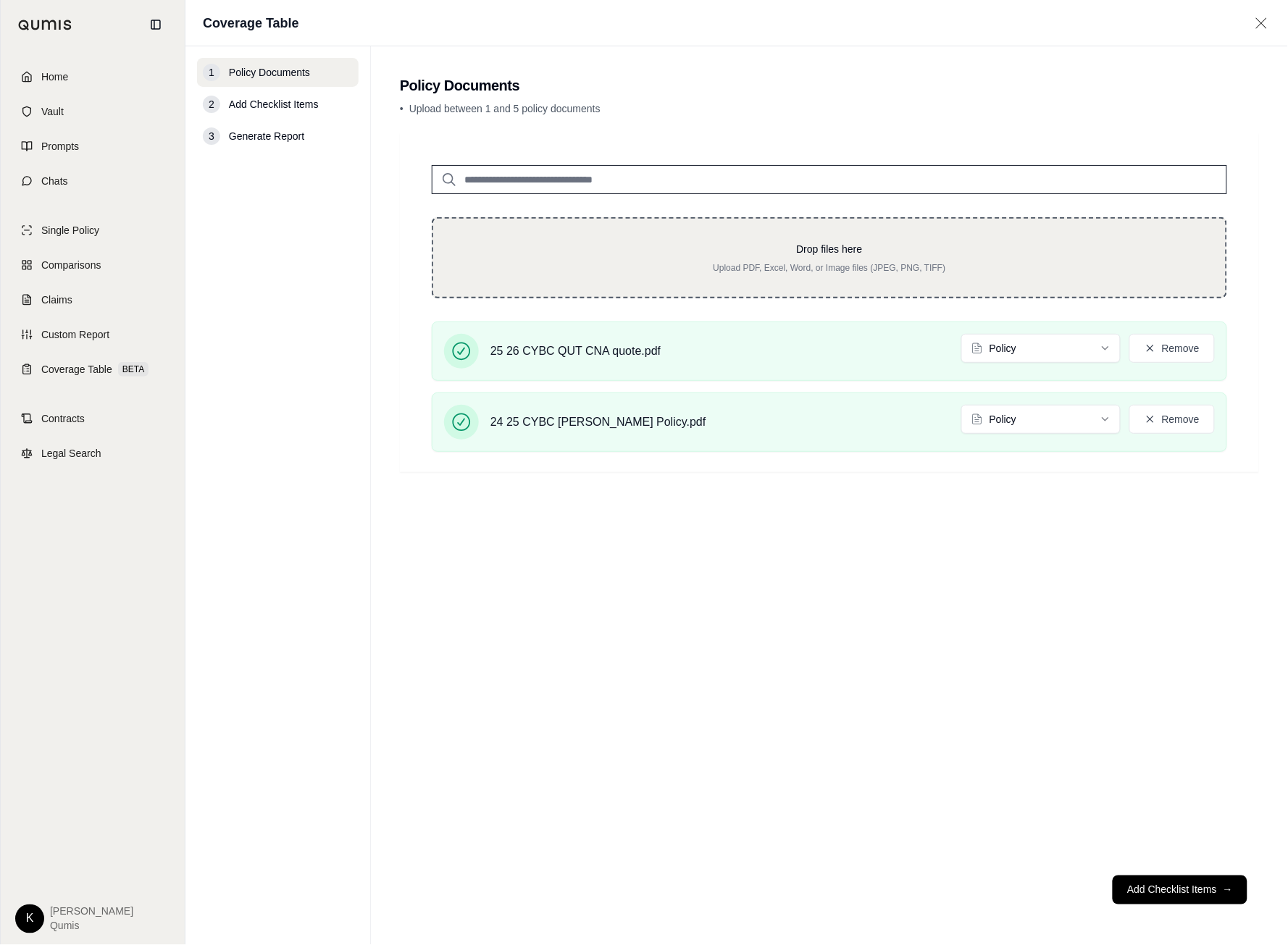
click at [755, 251] on p "Drop files here" at bounding box center [829, 249] width 746 height 15
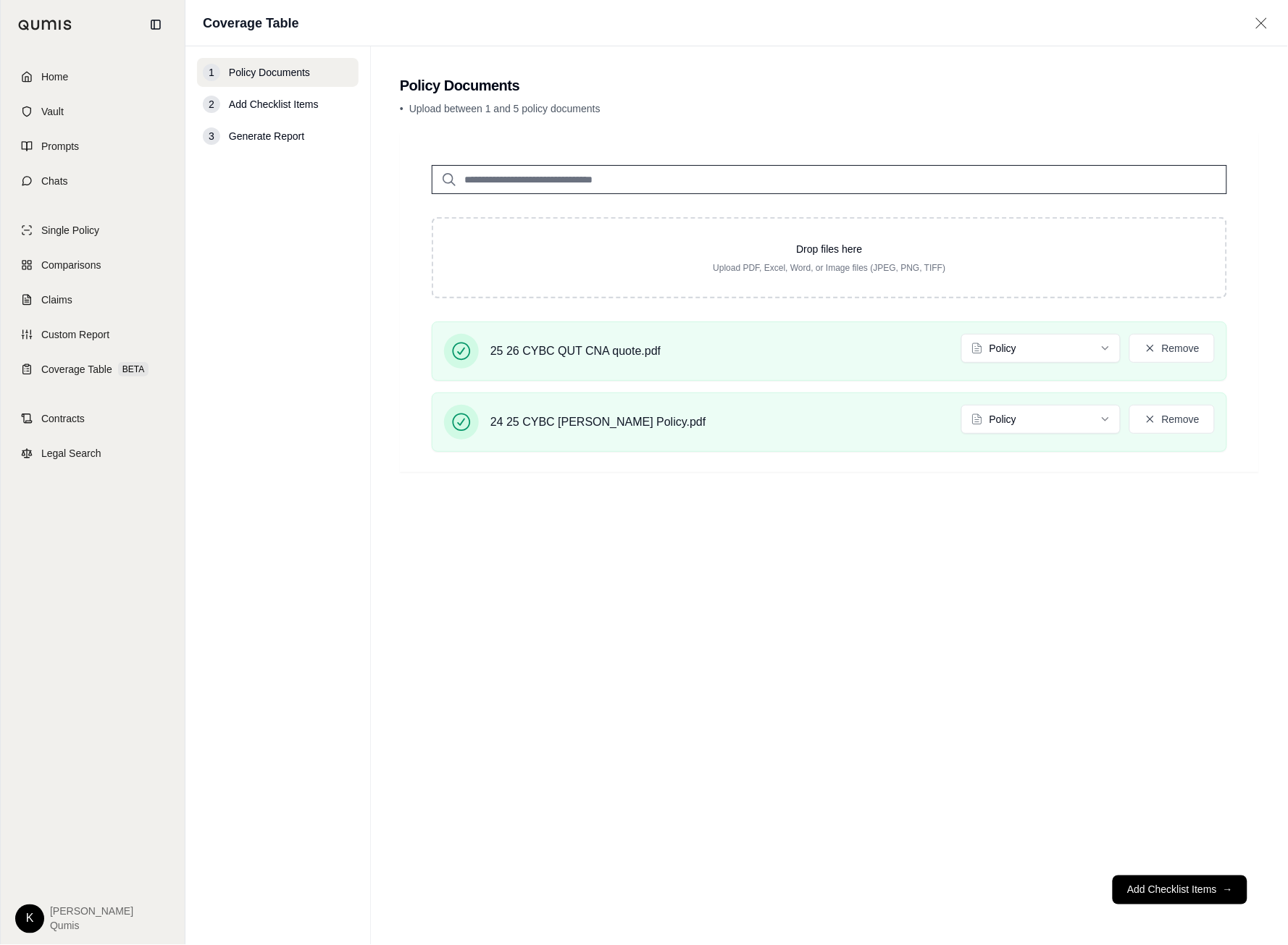
type input "**********"
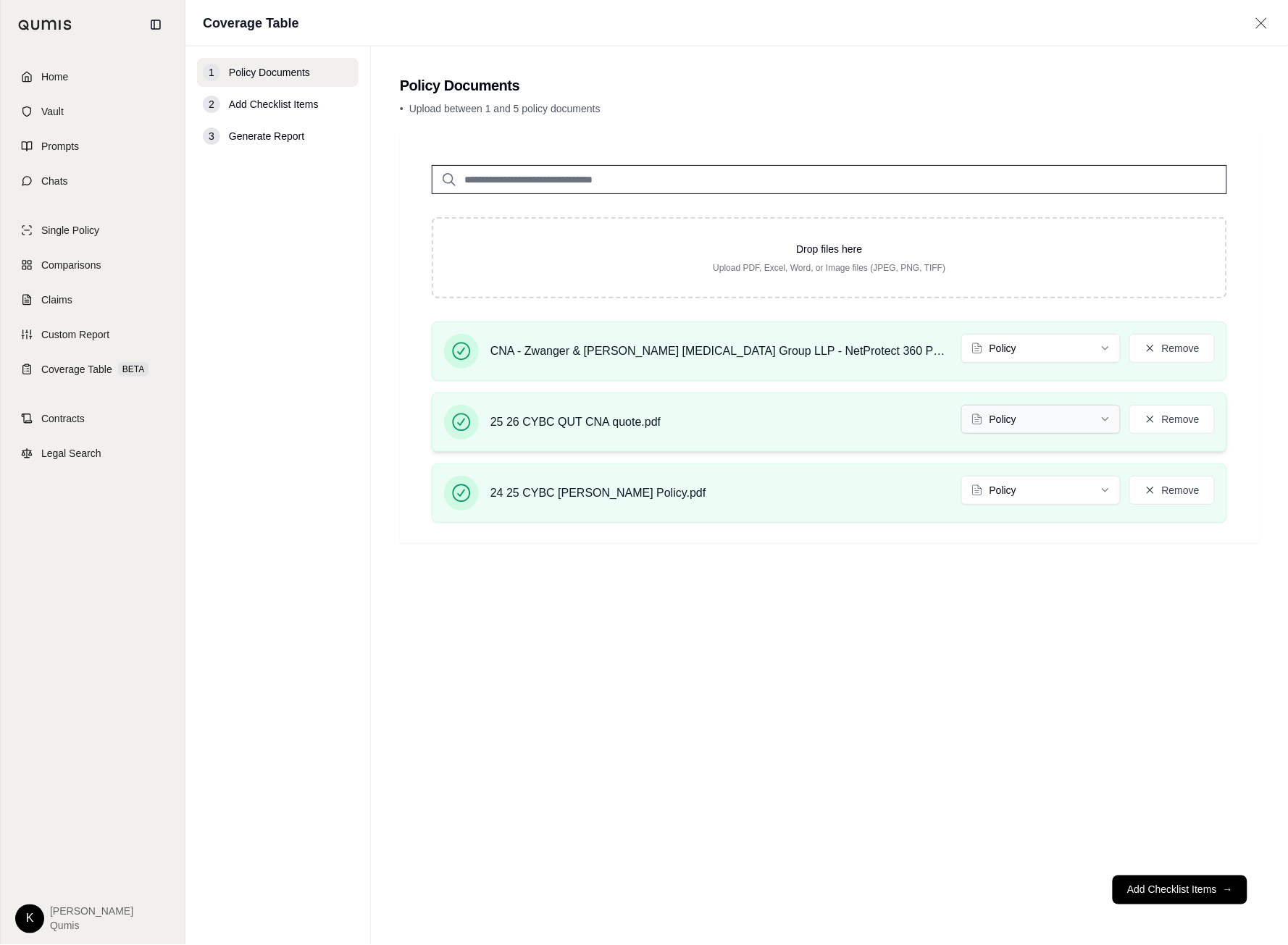
click at [1054, 426] on html "Home Vault Prompts Chats Single Policy Comparisons Claims Custom Report Coverag…" at bounding box center [644, 472] width 1288 height 945
click at [62, 364] on span "Coverage Table" at bounding box center [76, 369] width 71 height 15
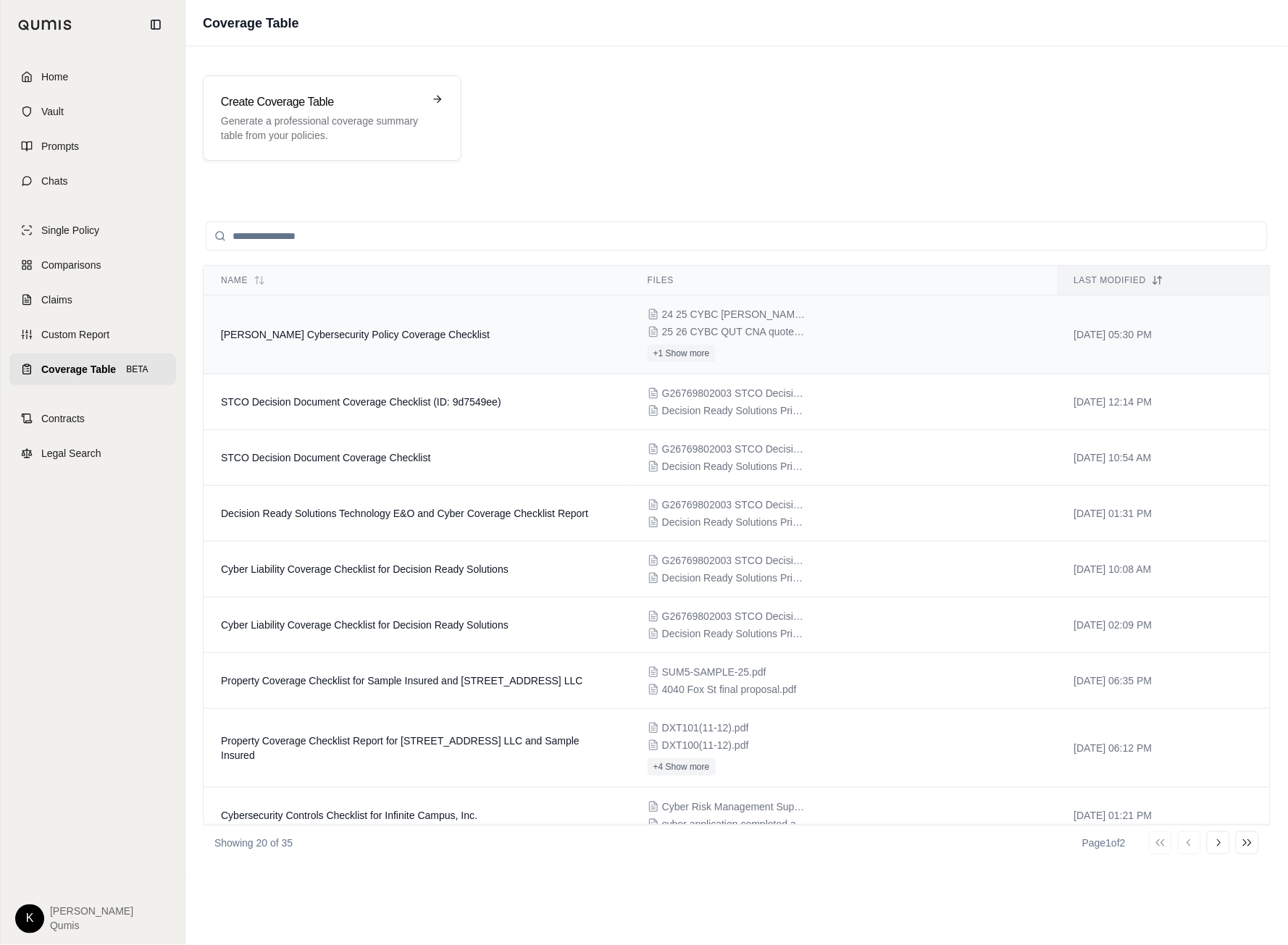
click at [423, 353] on td "[PERSON_NAME] Cybersecurity Policy Coverage Checklist" at bounding box center [417, 335] width 427 height 79
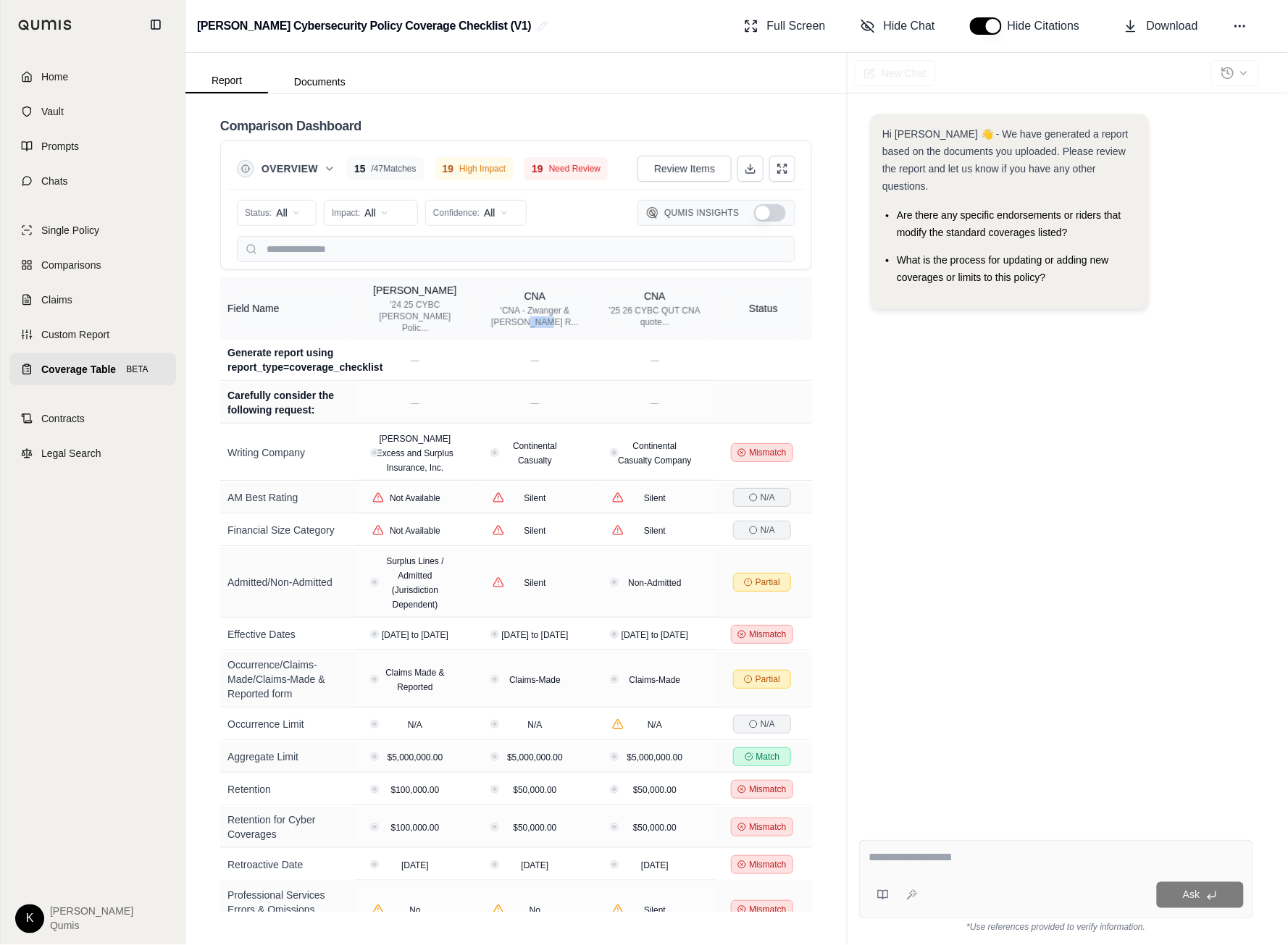
drag, startPoint x: 525, startPoint y: 317, endPoint x: 567, endPoint y: 317, distance: 42.0
click at [567, 317] on div "'CNA - Zwanger & [PERSON_NAME] R..." at bounding box center [535, 317] width 94 height 23
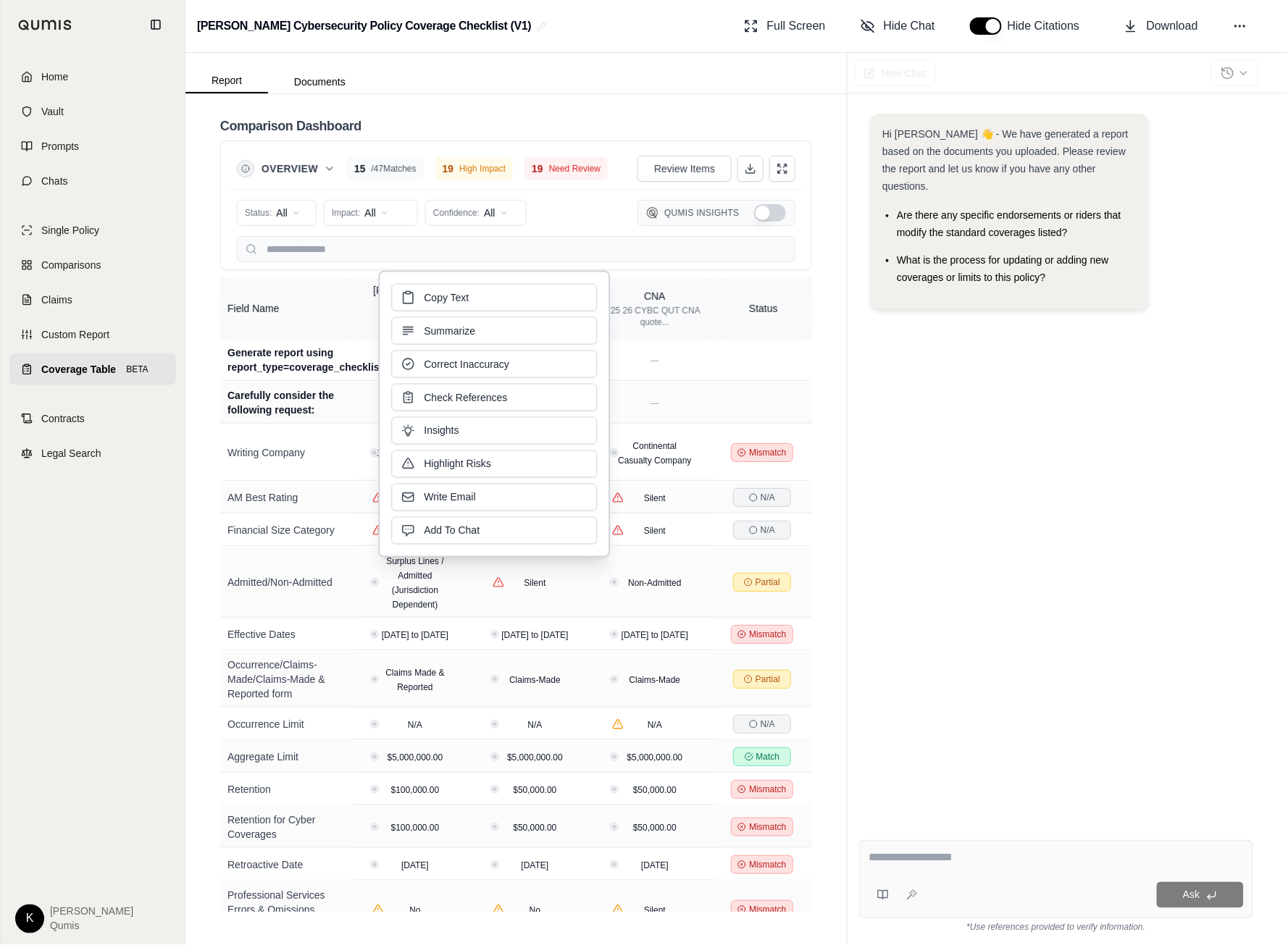
click at [904, 373] on div "Hi [PERSON_NAME] 👋 - We have generated a report based on the documents you uplo…" at bounding box center [1056, 459] width 394 height 715
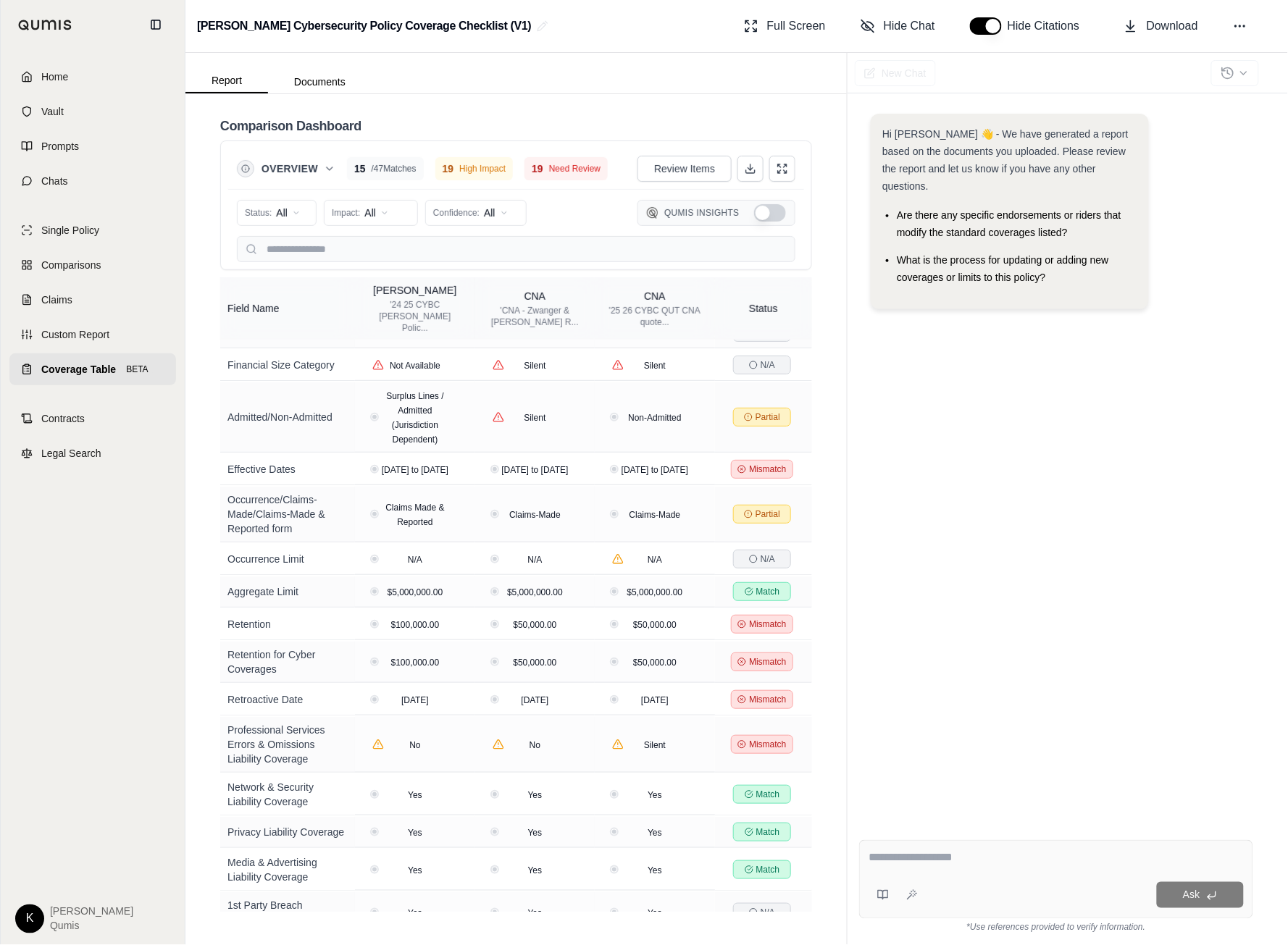
scroll to position [163, 0]
click at [577, 704] on icon at bounding box center [575, 701] width 7 height 7
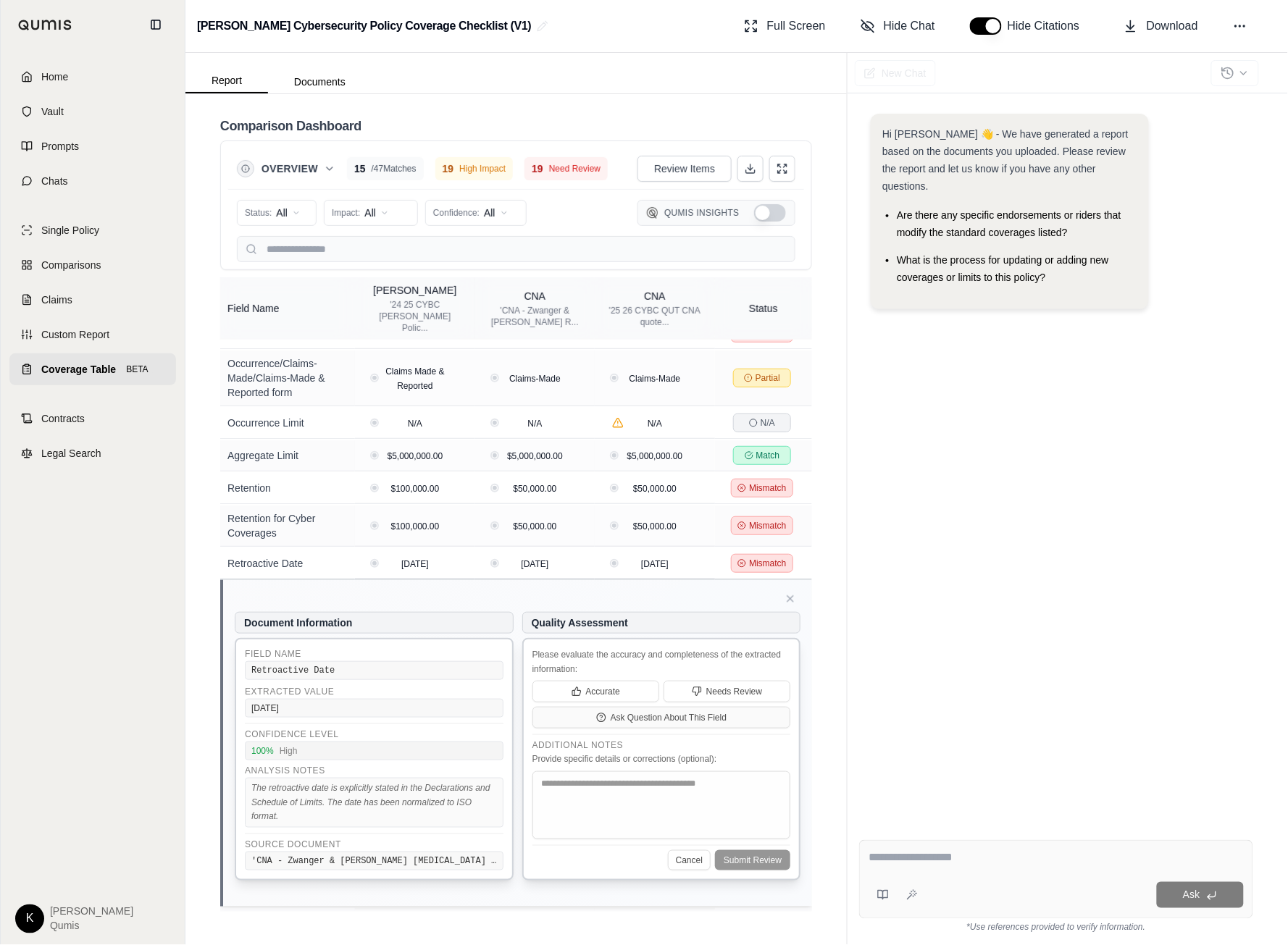
scroll to position [362, 0]
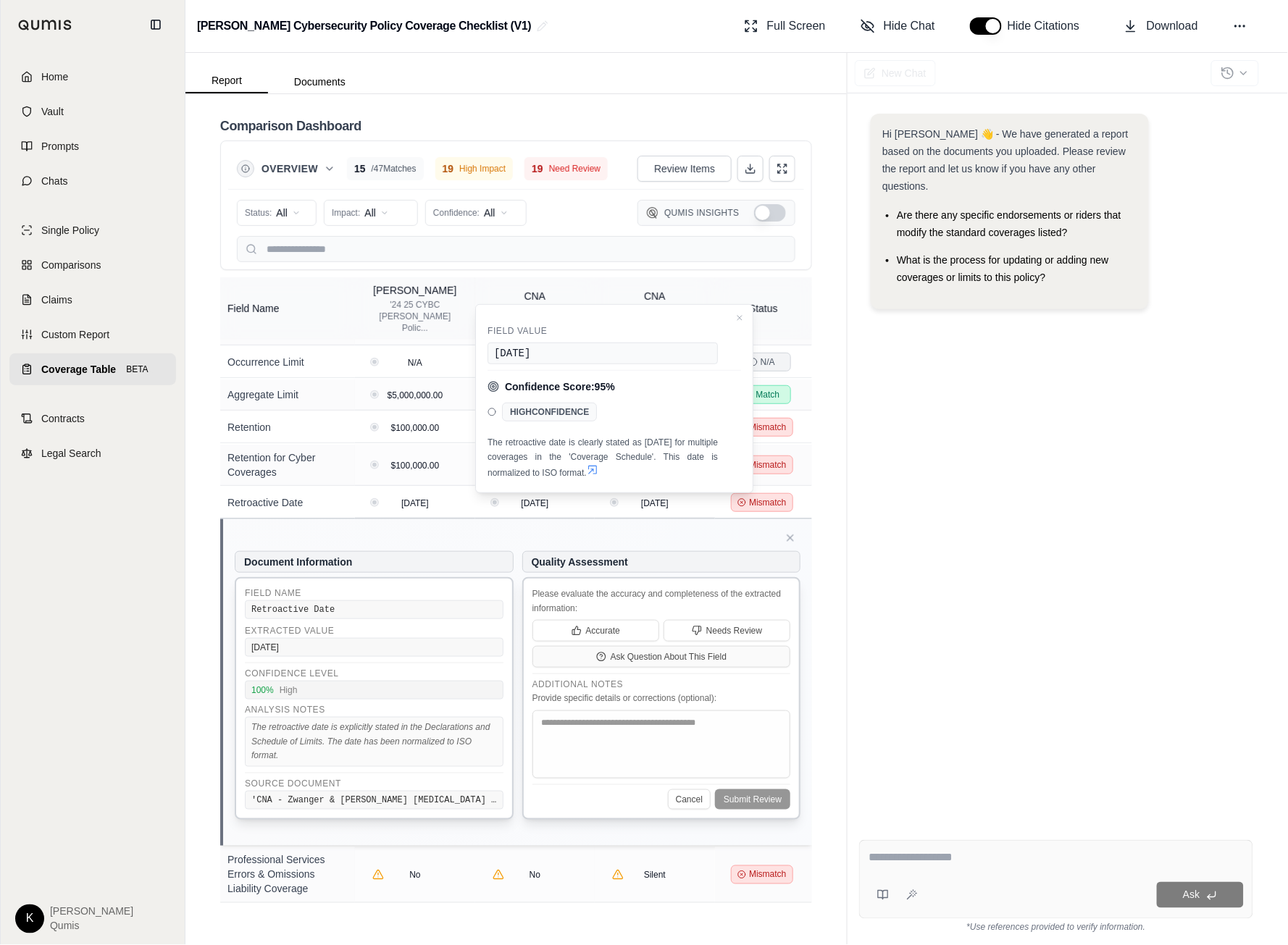
click at [593, 468] on icon at bounding box center [593, 469] width 12 height 12
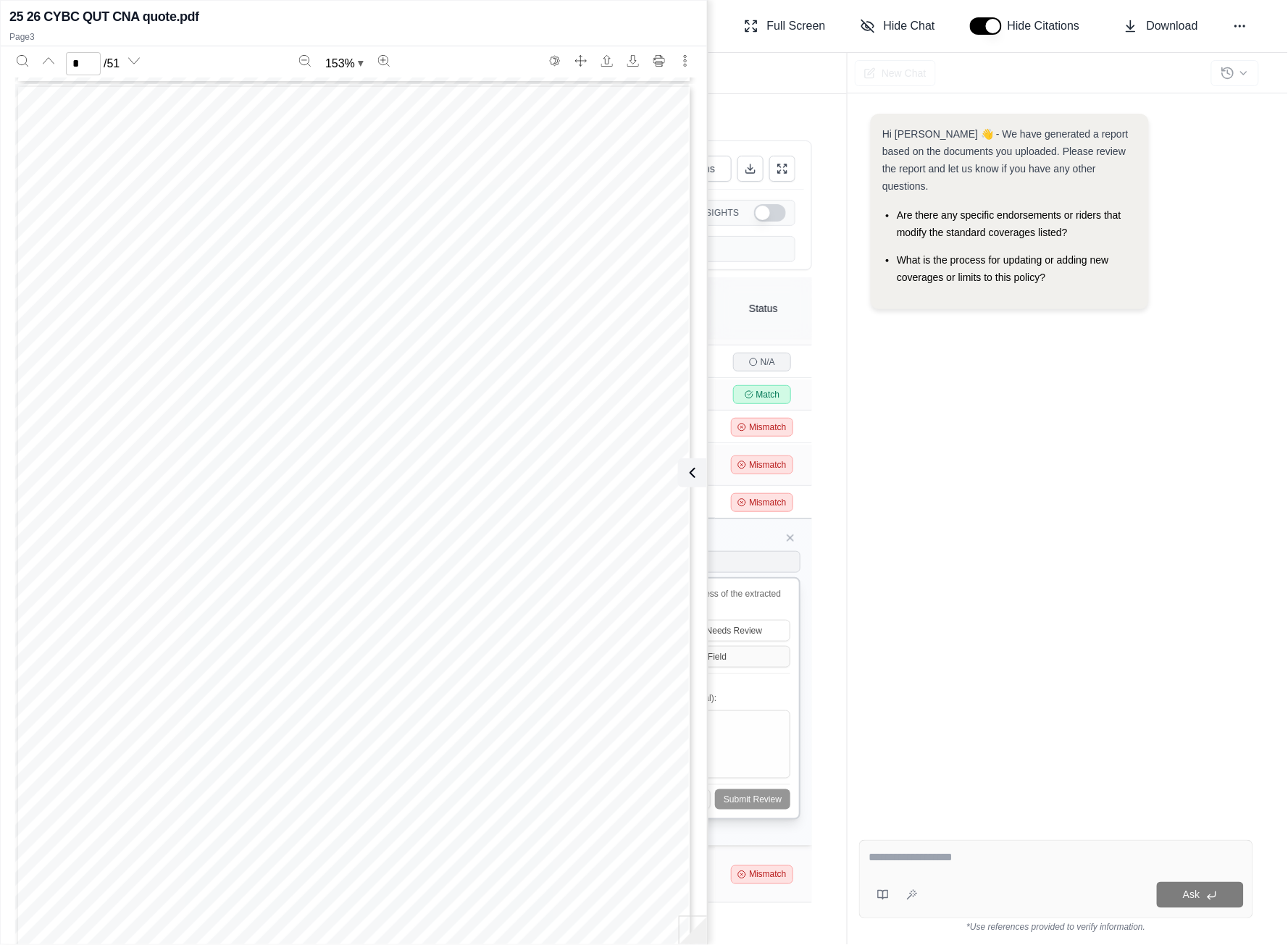
type input "*"
click at [698, 473] on icon at bounding box center [690, 472] width 17 height 17
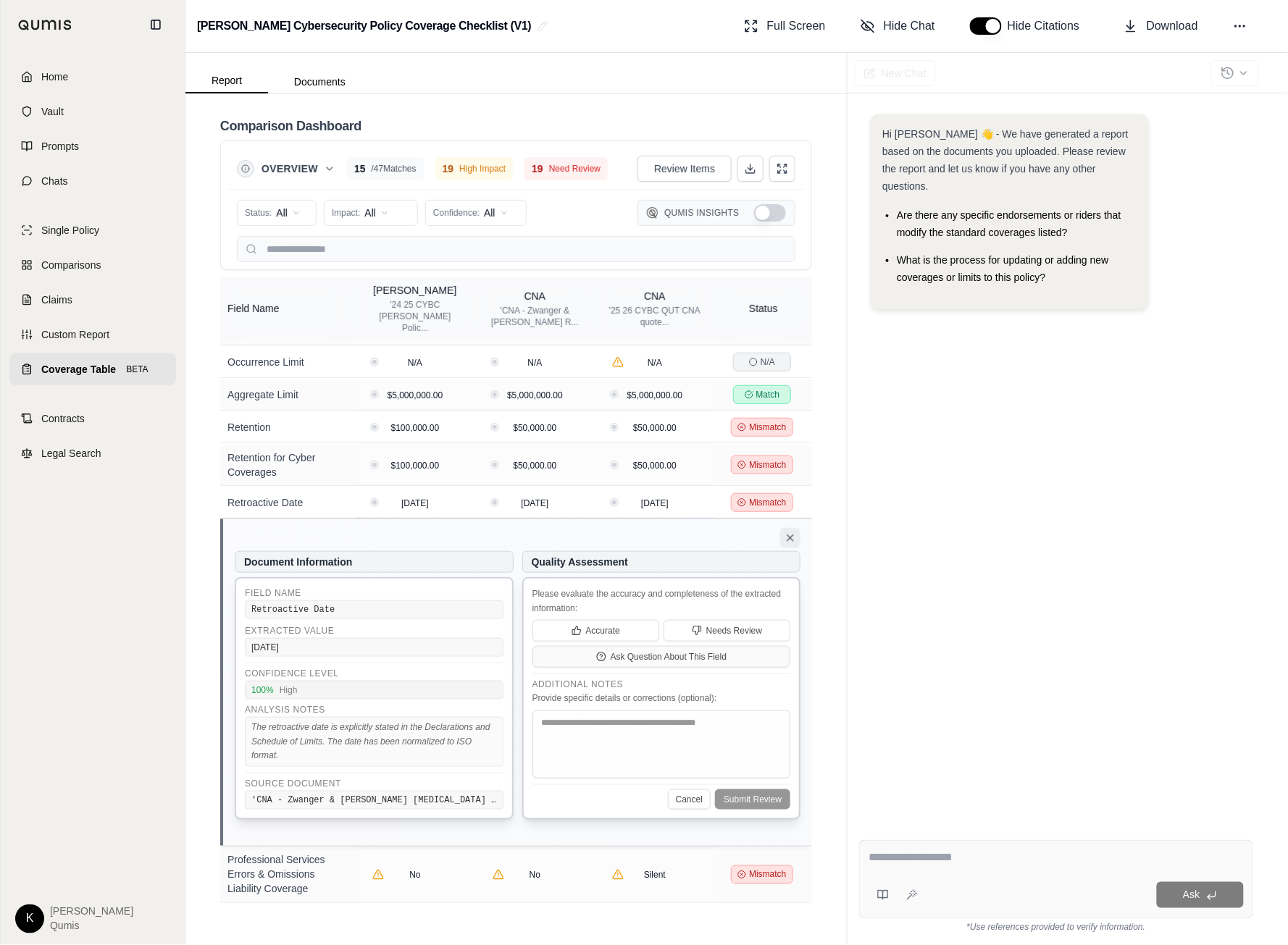
click at [786, 543] on icon at bounding box center [790, 538] width 12 height 12
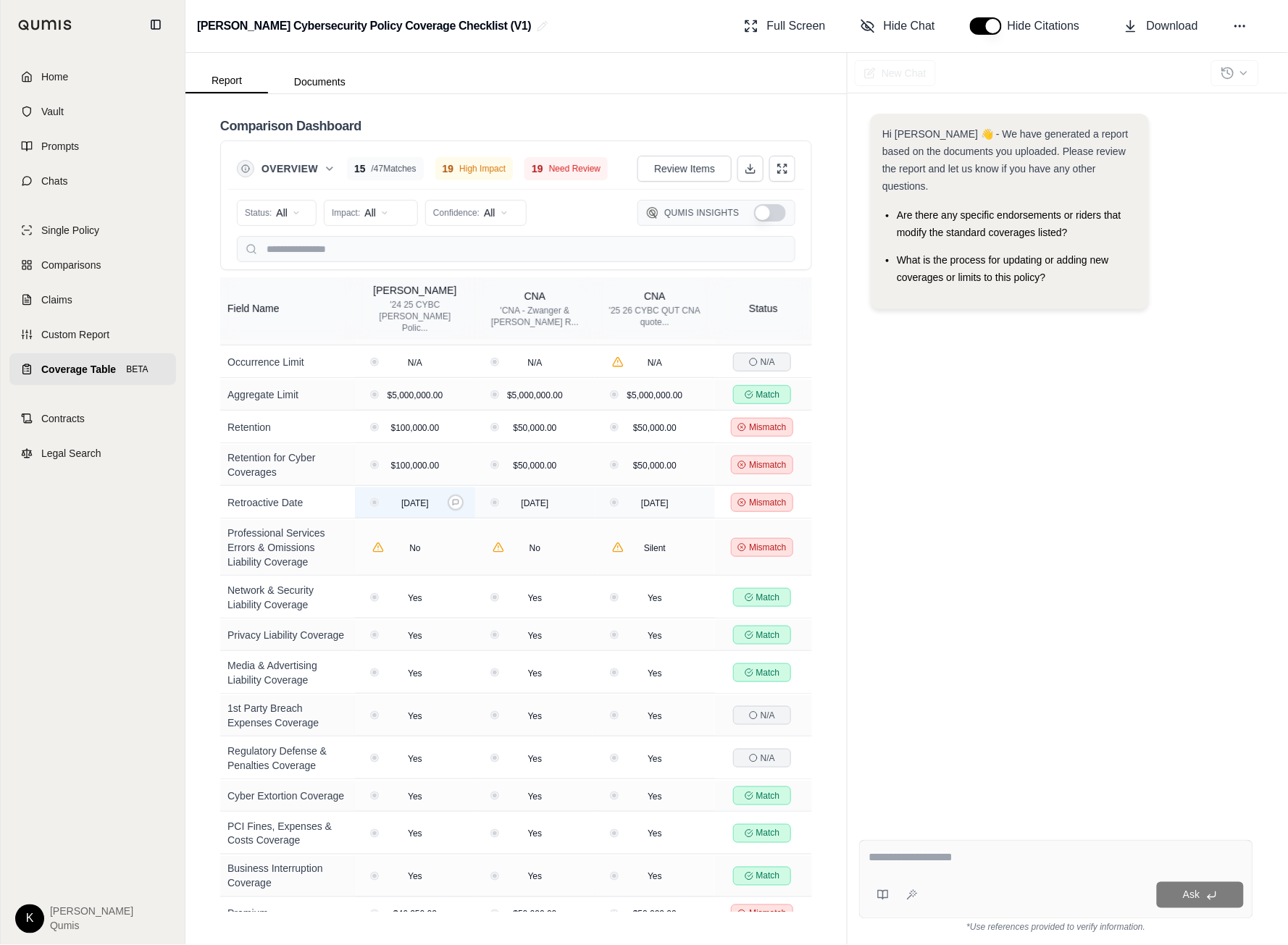
click at [424, 508] on span "[DATE]" at bounding box center [414, 503] width 27 height 10
click at [457, 505] on icon at bounding box center [456, 502] width 7 height 7
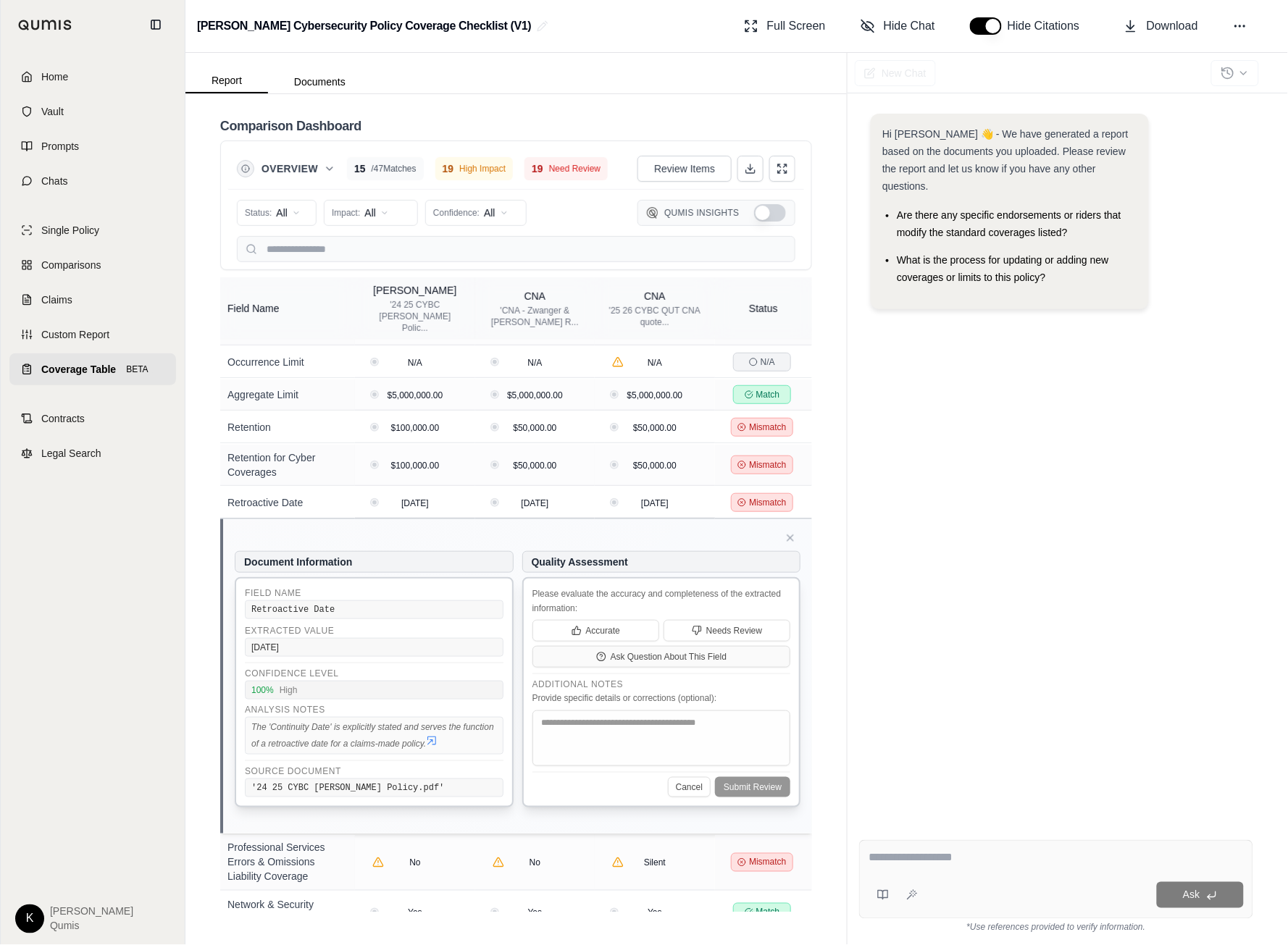
click at [440, 743] on span at bounding box center [435, 740] width 17 height 12
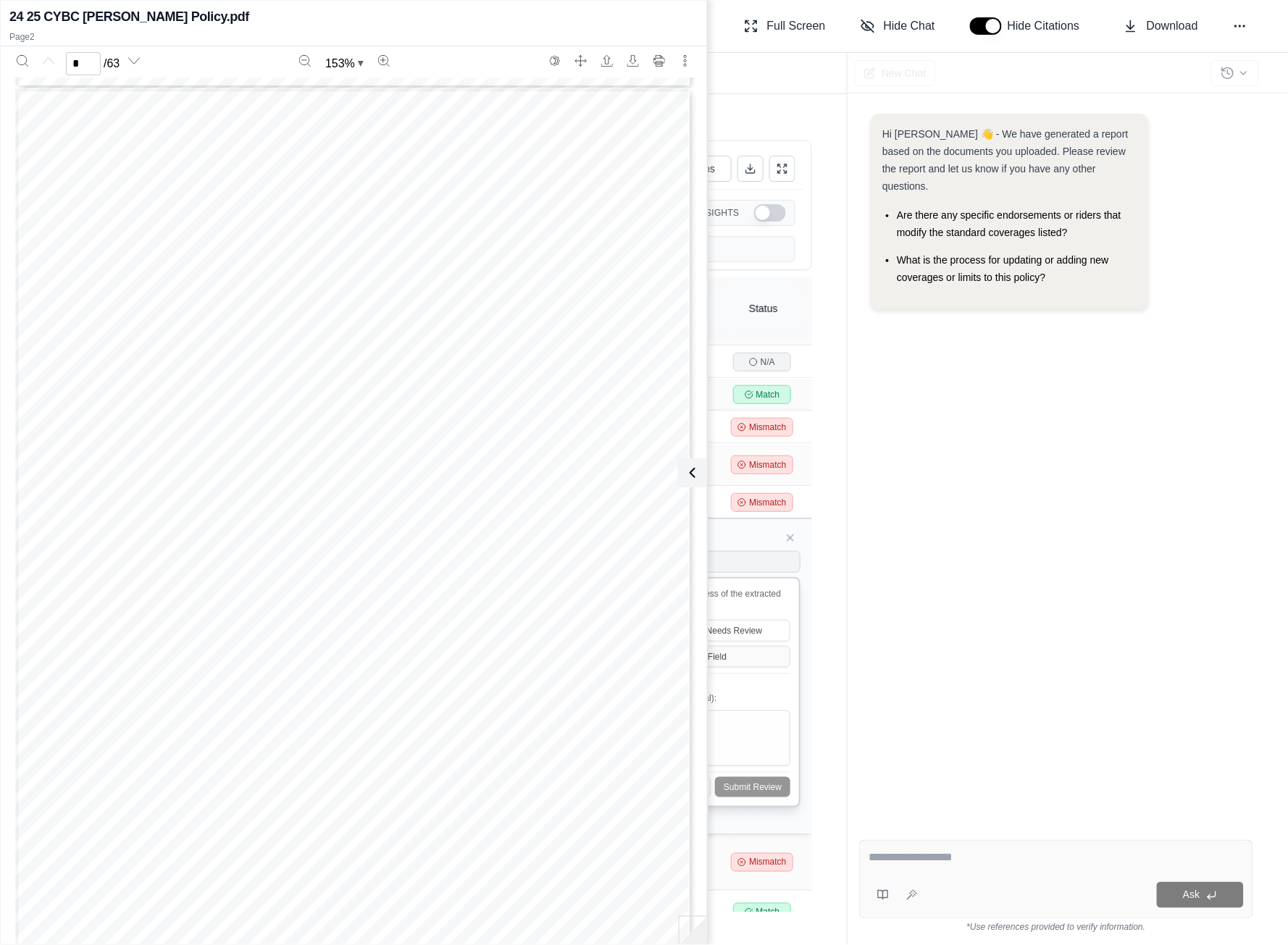
scroll to position [876, 0]
type input "*"
click at [687, 469] on icon at bounding box center [690, 472] width 17 height 17
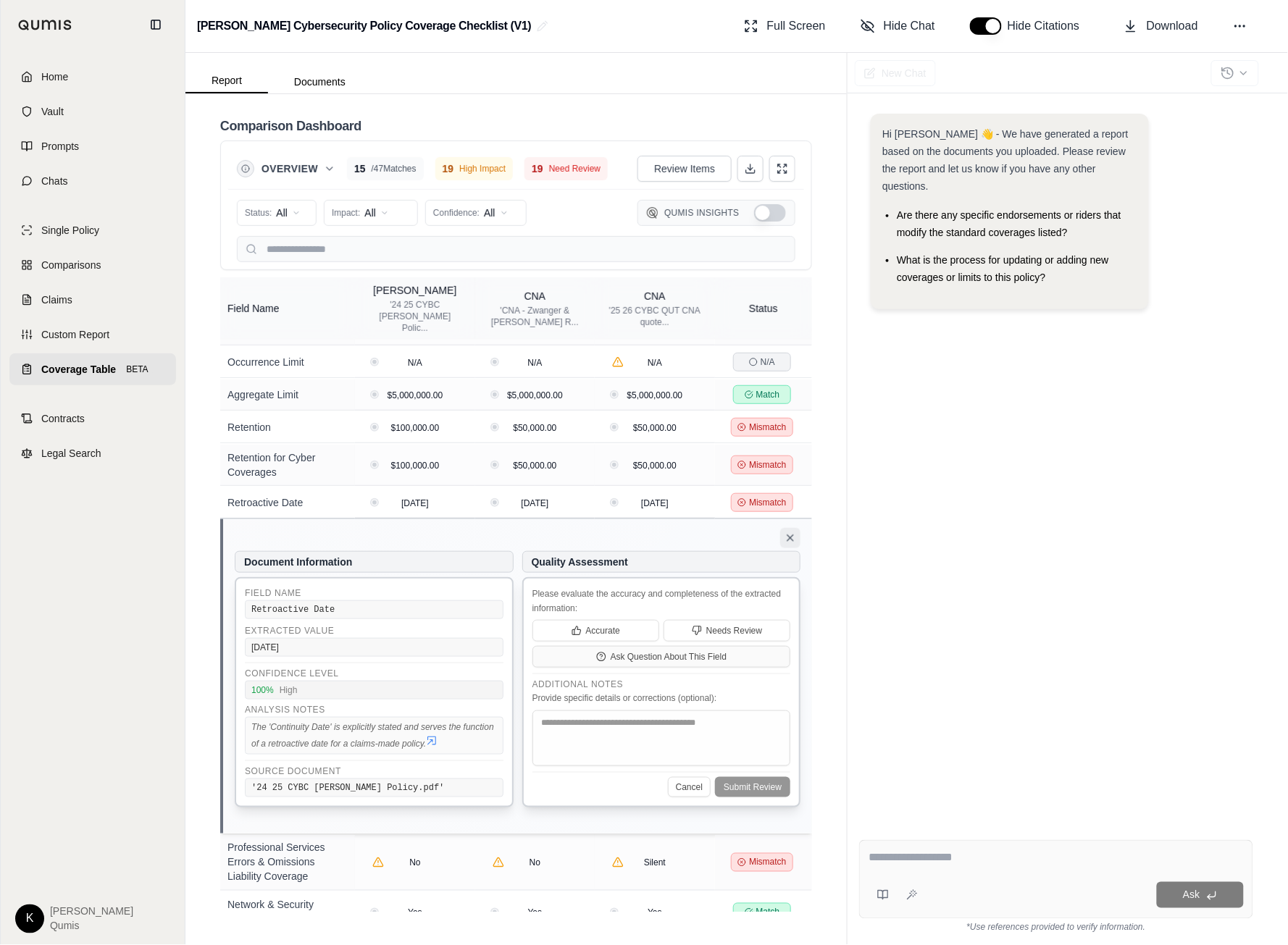
click at [785, 543] on icon at bounding box center [790, 538] width 12 height 12
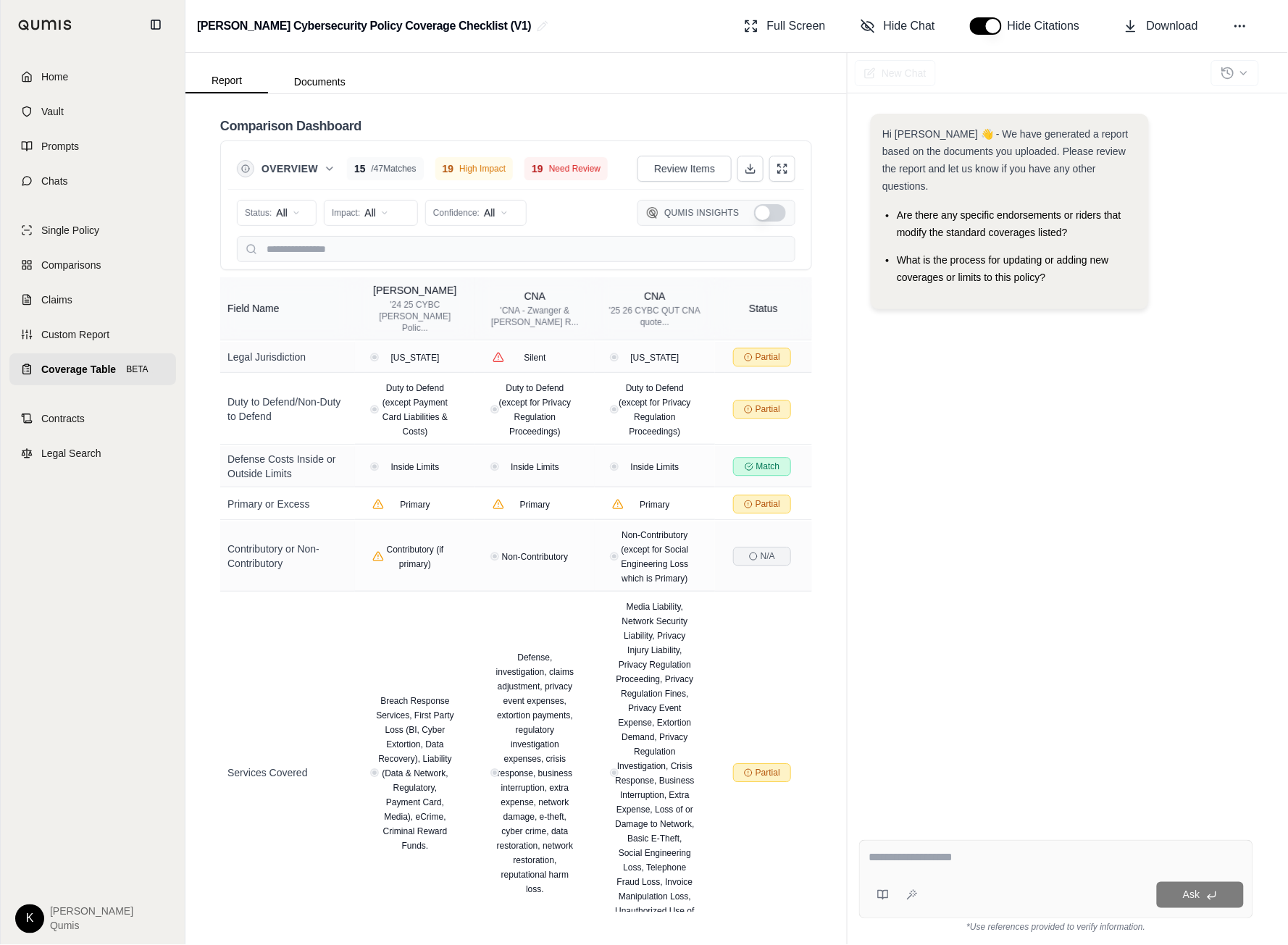
scroll to position [1215, 0]
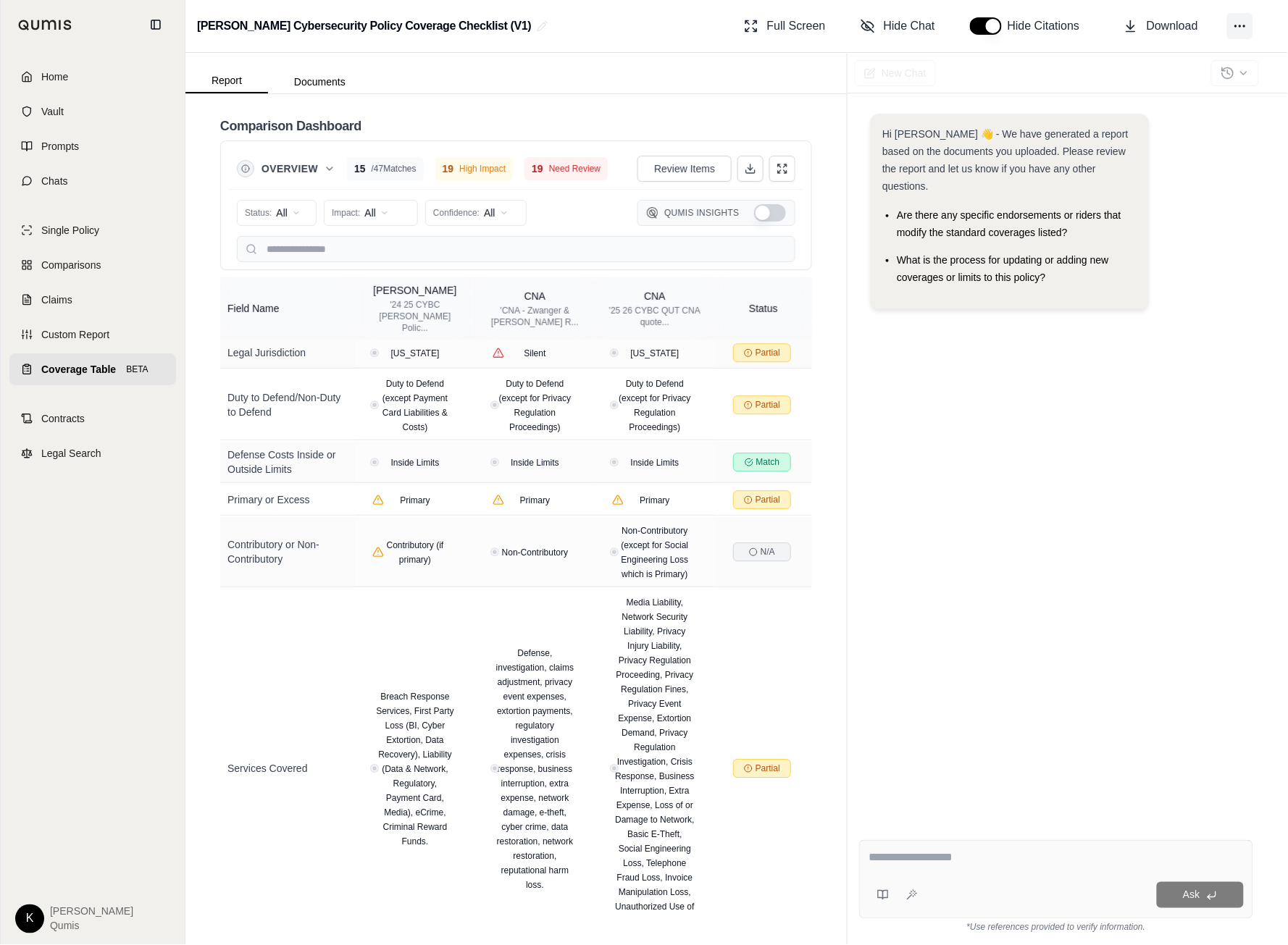
click at [1248, 23] on button at bounding box center [1240, 26] width 26 height 26
click at [1170, 118] on button "Share Link" at bounding box center [1172, 118] width 206 height 27
click at [756, 169] on icon at bounding box center [750, 168] width 12 height 12
